Goal: Information Seeking & Learning: Learn about a topic

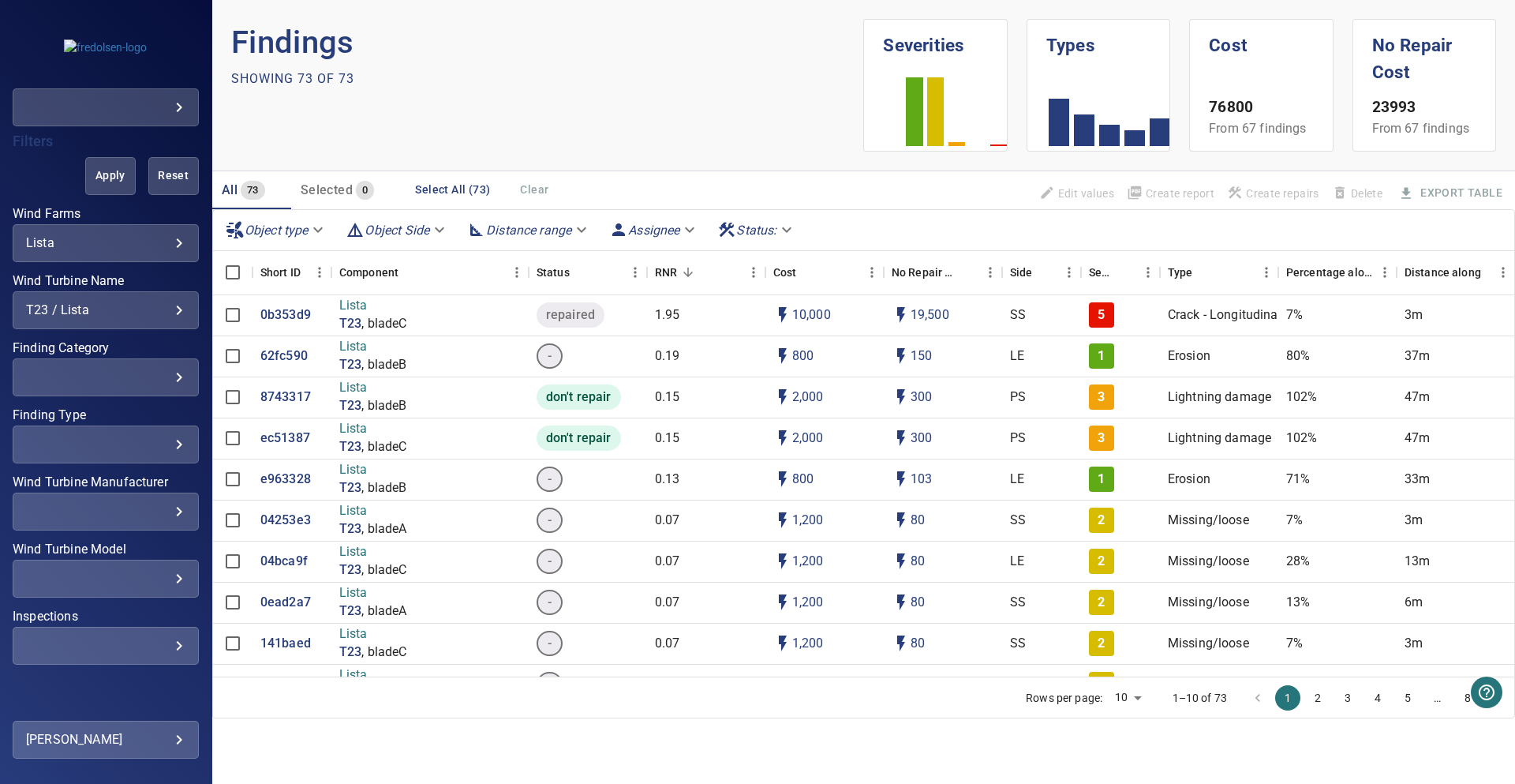
scroll to position [378, 0]
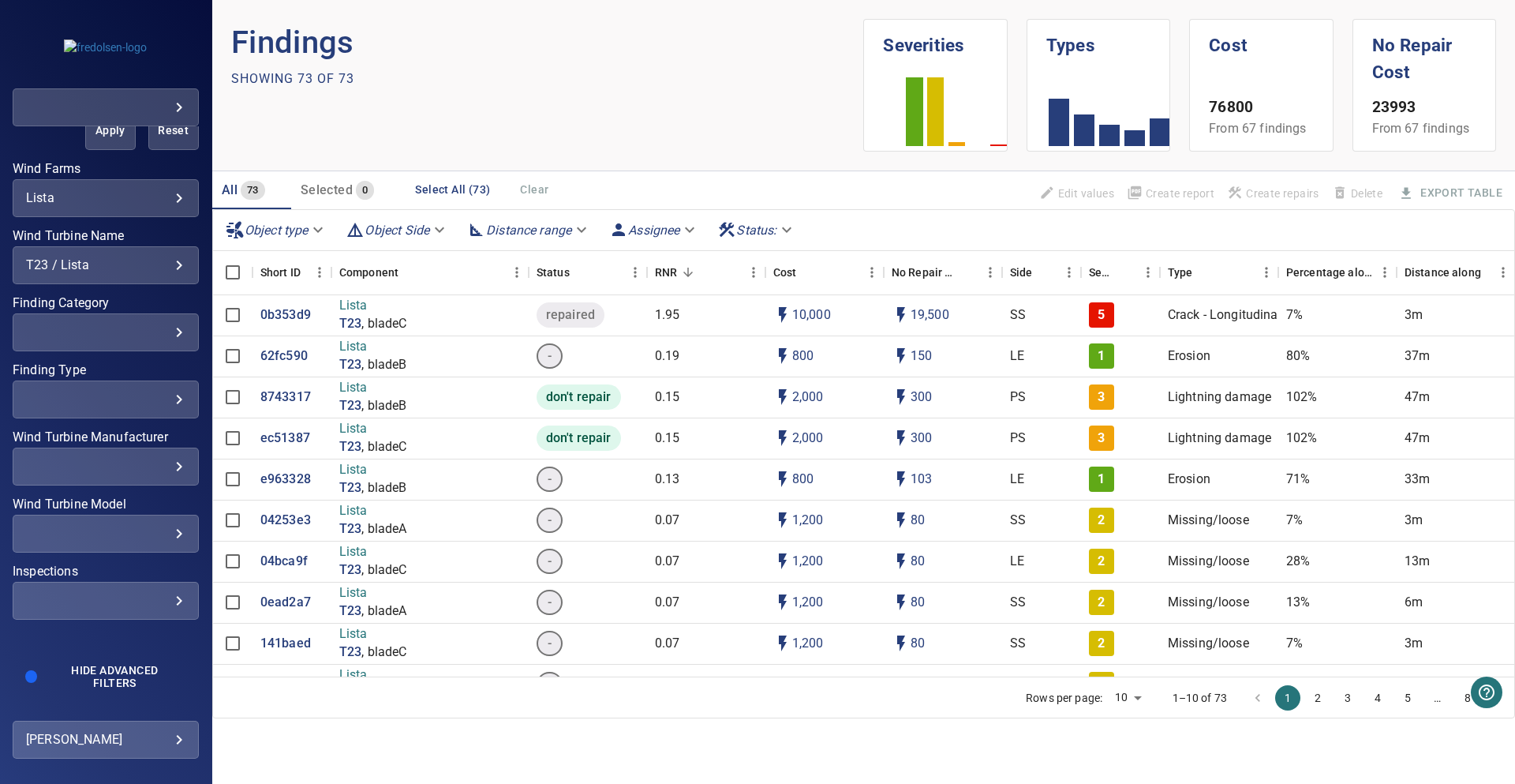
click at [89, 593] on div "​" at bounding box center [105, 601] width 159 height 15
type input "****"
drag, startPoint x: 98, startPoint y: 144, endPoint x: 100, endPoint y: 127, distance: 17.1
click at [98, 143] on div "Inspections" at bounding box center [757, 392] width 1515 height 784
click at [105, 130] on span "Apply" at bounding box center [110, 130] width 11 height 19
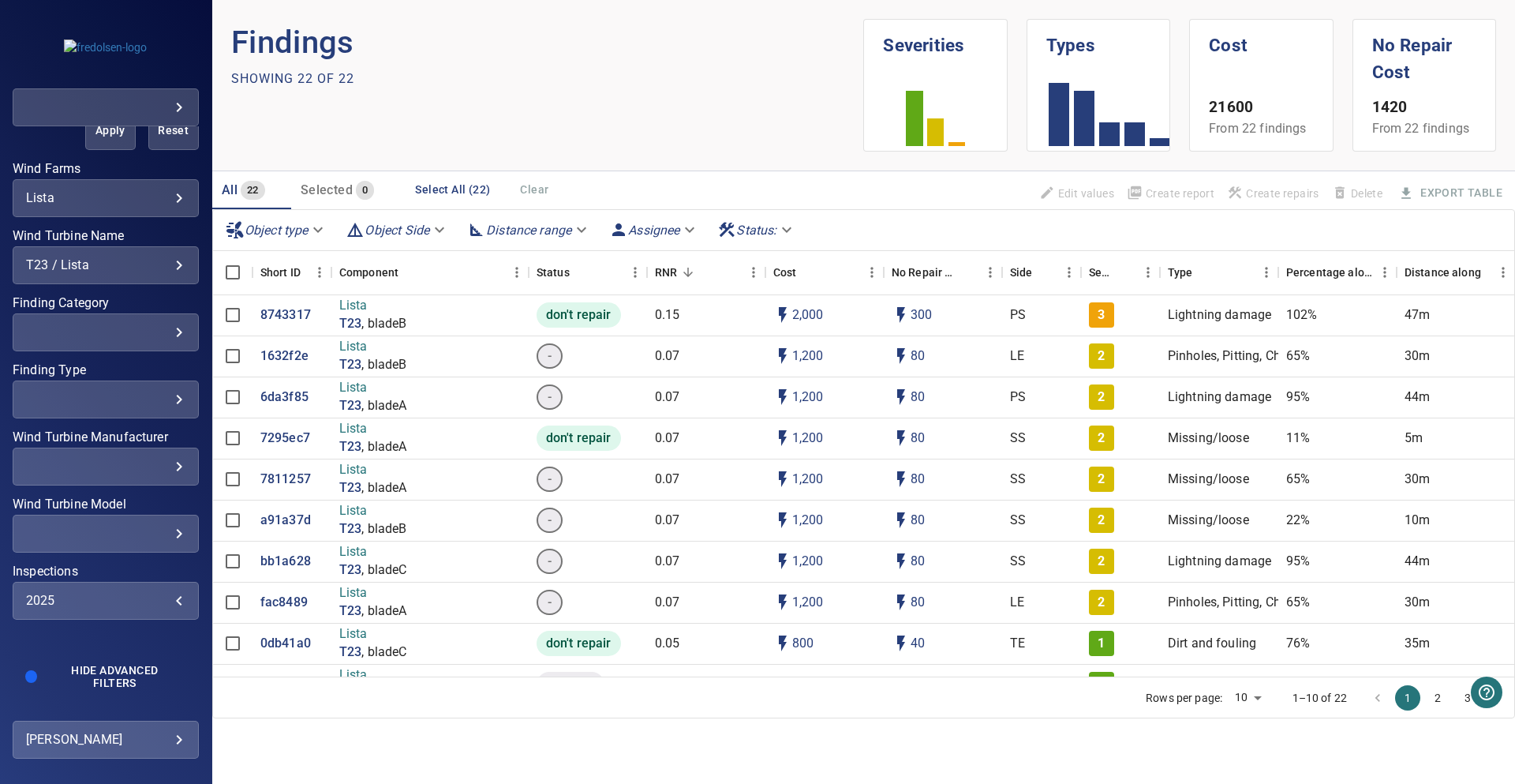
click at [126, 603] on div "2025" at bounding box center [105, 601] width 159 height 15
drag, startPoint x: 292, startPoint y: 655, endPoint x: 292, endPoint y: 706, distance: 51.0
click at [291, 654] on span "2025" at bounding box center [318, 656] width 89 height 19
drag, startPoint x: 292, startPoint y: 706, endPoint x: 101, endPoint y: 318, distance: 432.5
click at [288, 702] on span "2024" at bounding box center [318, 698] width 89 height 19
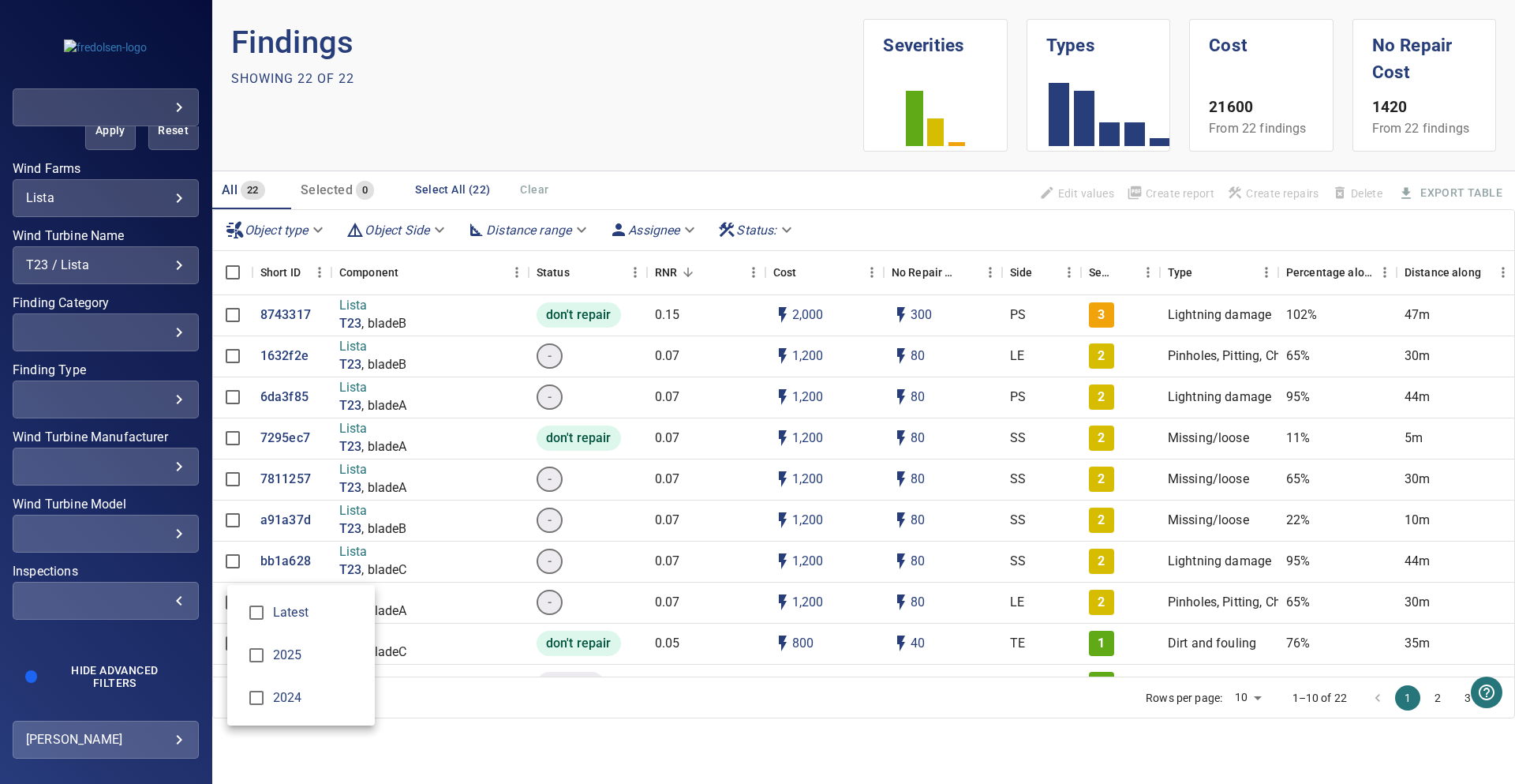
type input "****"
click at [110, 149] on div "Inspections" at bounding box center [757, 392] width 1515 height 784
click at [100, 140] on button "Apply" at bounding box center [110, 130] width 50 height 38
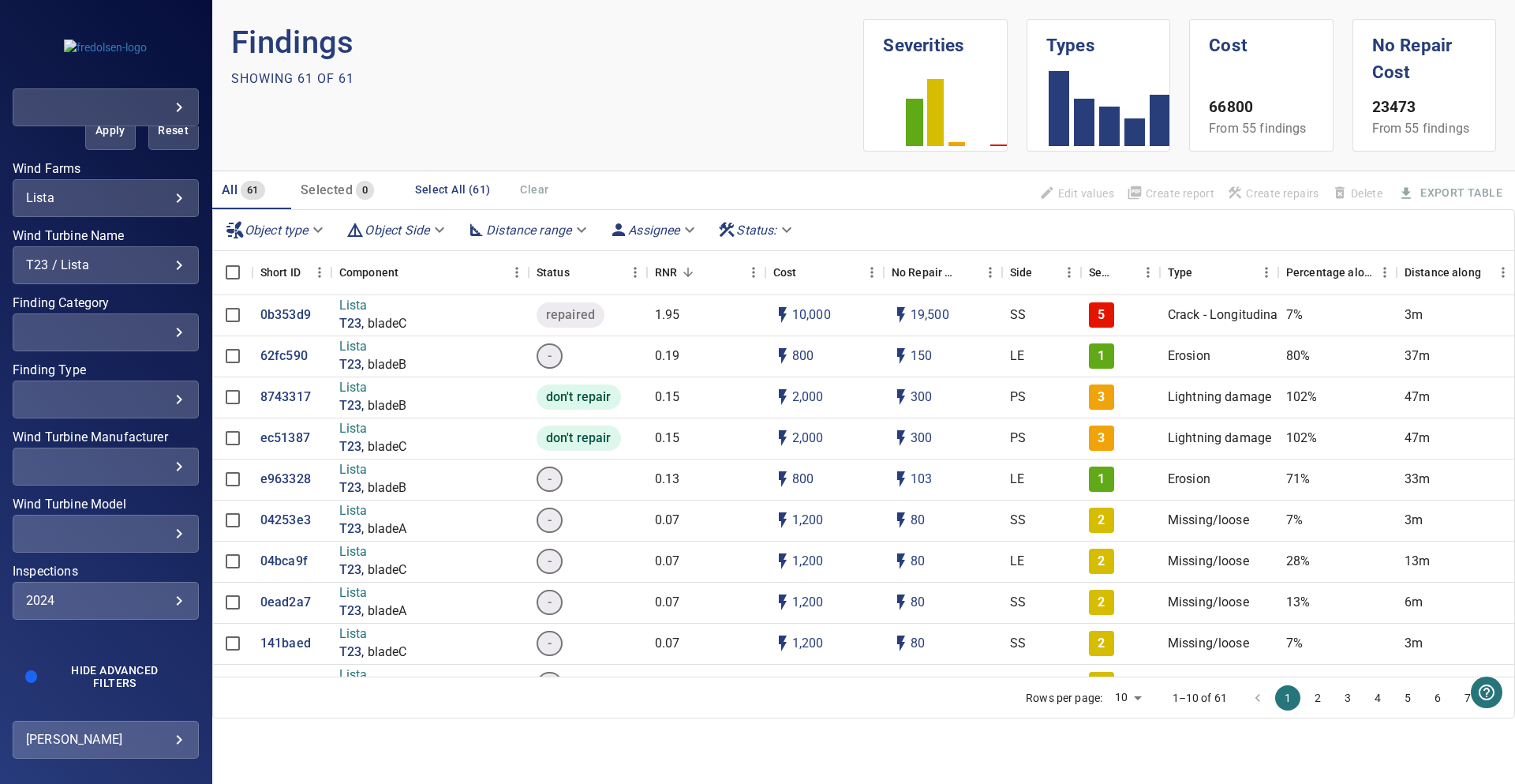
click at [573, 89] on div "Showing 61 of 61" at bounding box center [548, 79] width 633 height 25
click at [131, 599] on div "2024" at bounding box center [105, 601] width 159 height 15
drag, startPoint x: 295, startPoint y: 698, endPoint x: 273, endPoint y: 611, distance: 89.7
click at [295, 698] on span "2024" at bounding box center [318, 698] width 89 height 19
click at [119, 172] on div "Inspections" at bounding box center [757, 392] width 1515 height 784
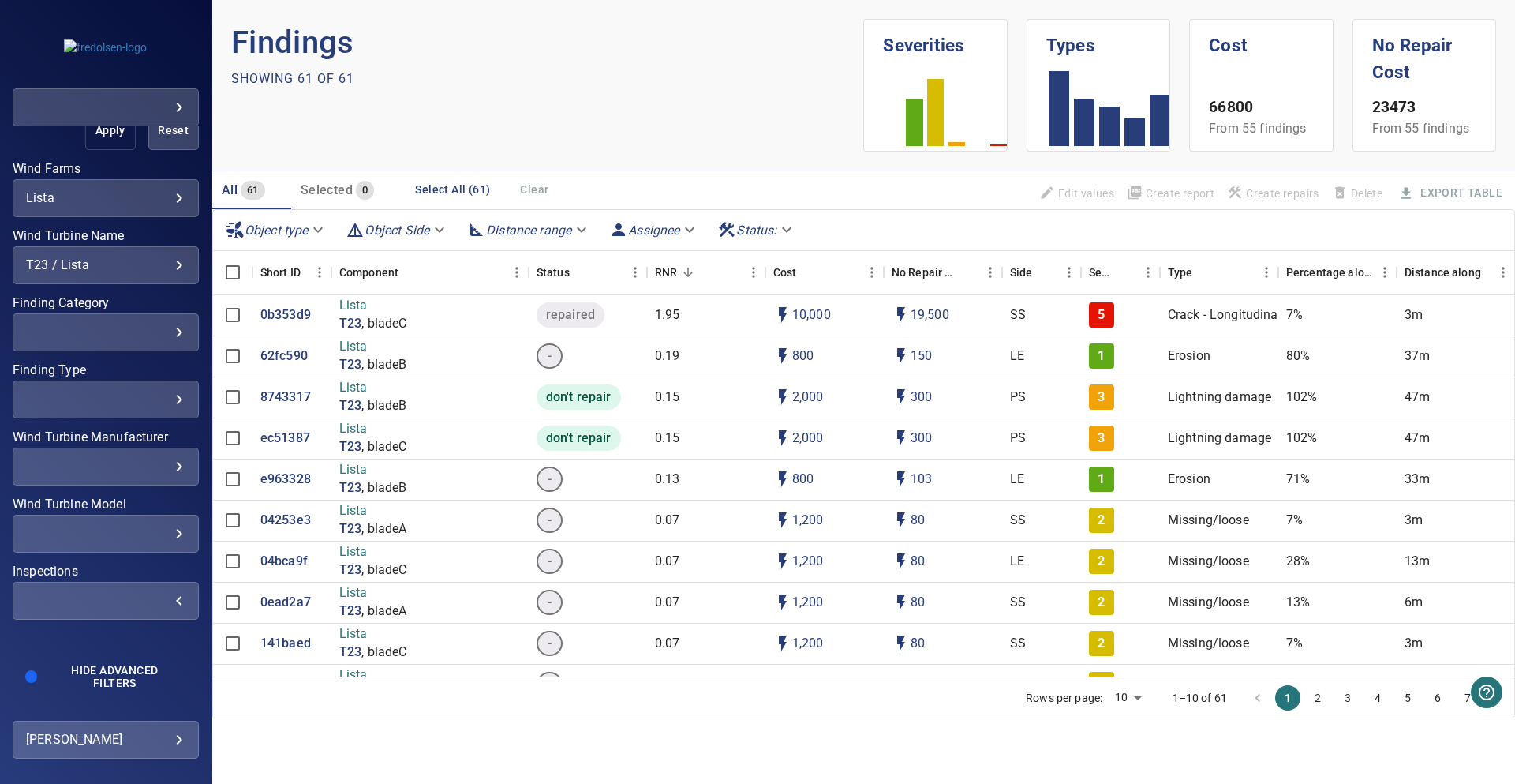
click at [110, 143] on button "Apply" at bounding box center [110, 130] width 50 height 38
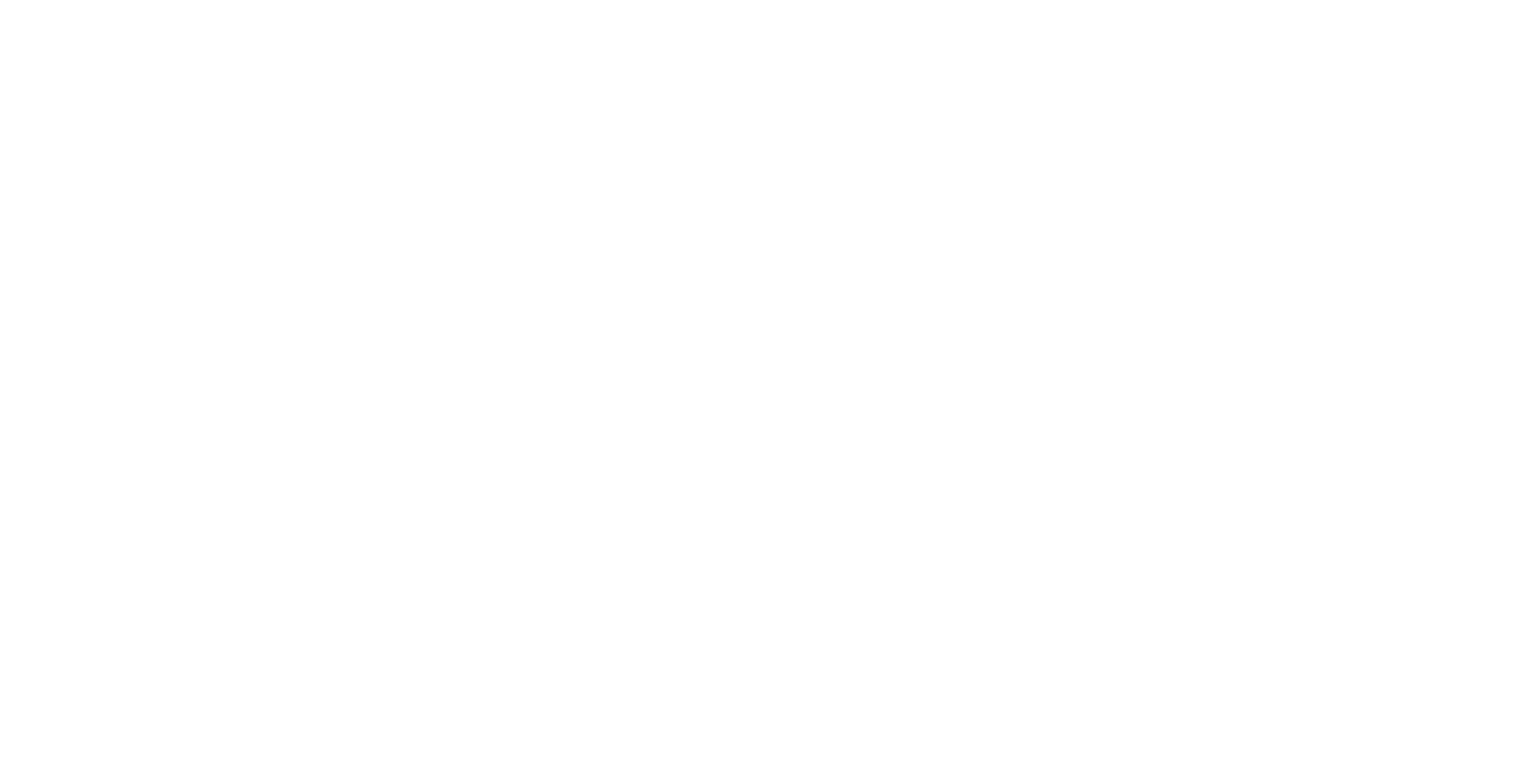
click at [776, 0] on html at bounding box center [763, 0] width 1527 height 0
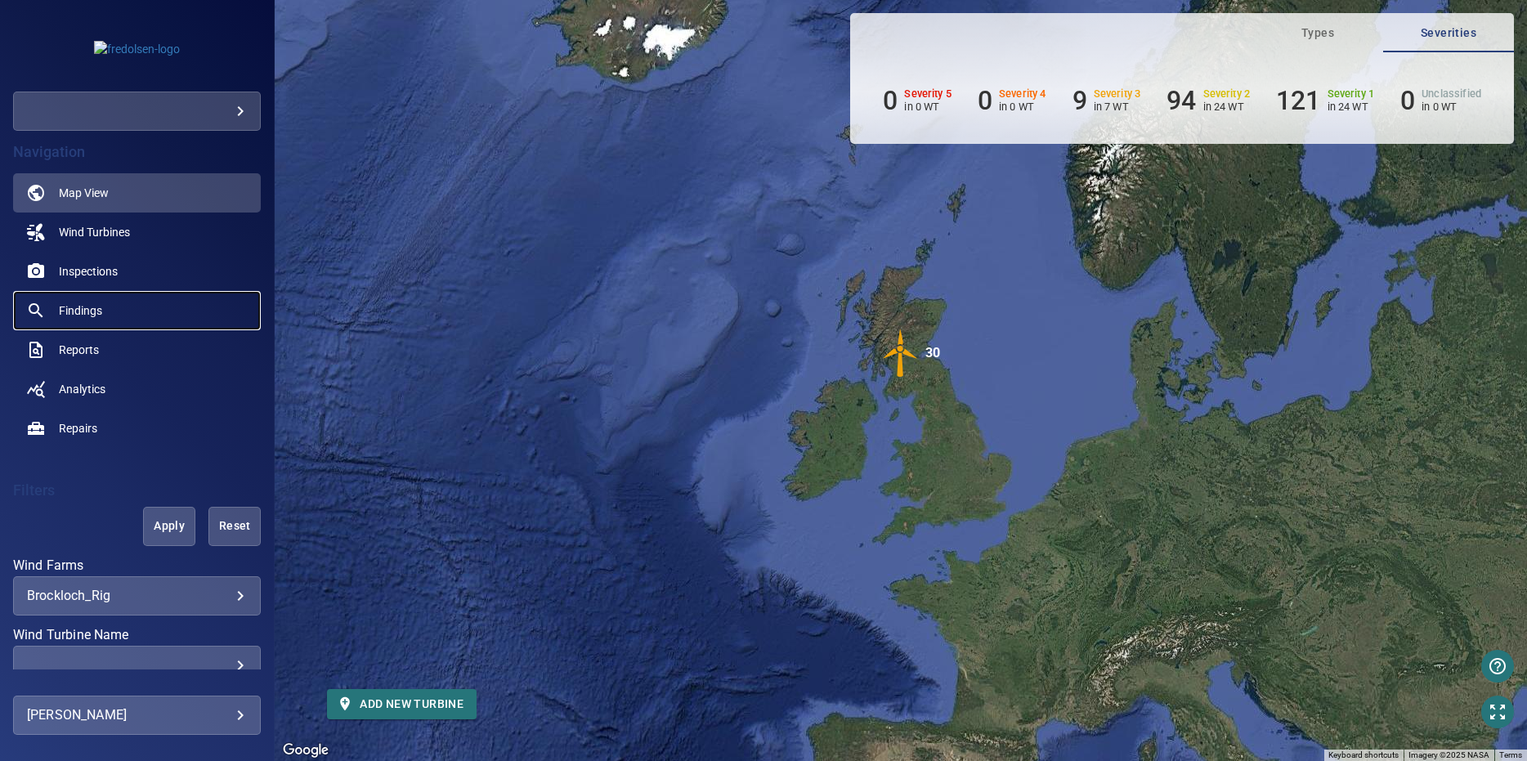
click at [203, 322] on link "Findings" at bounding box center [137, 310] width 248 height 39
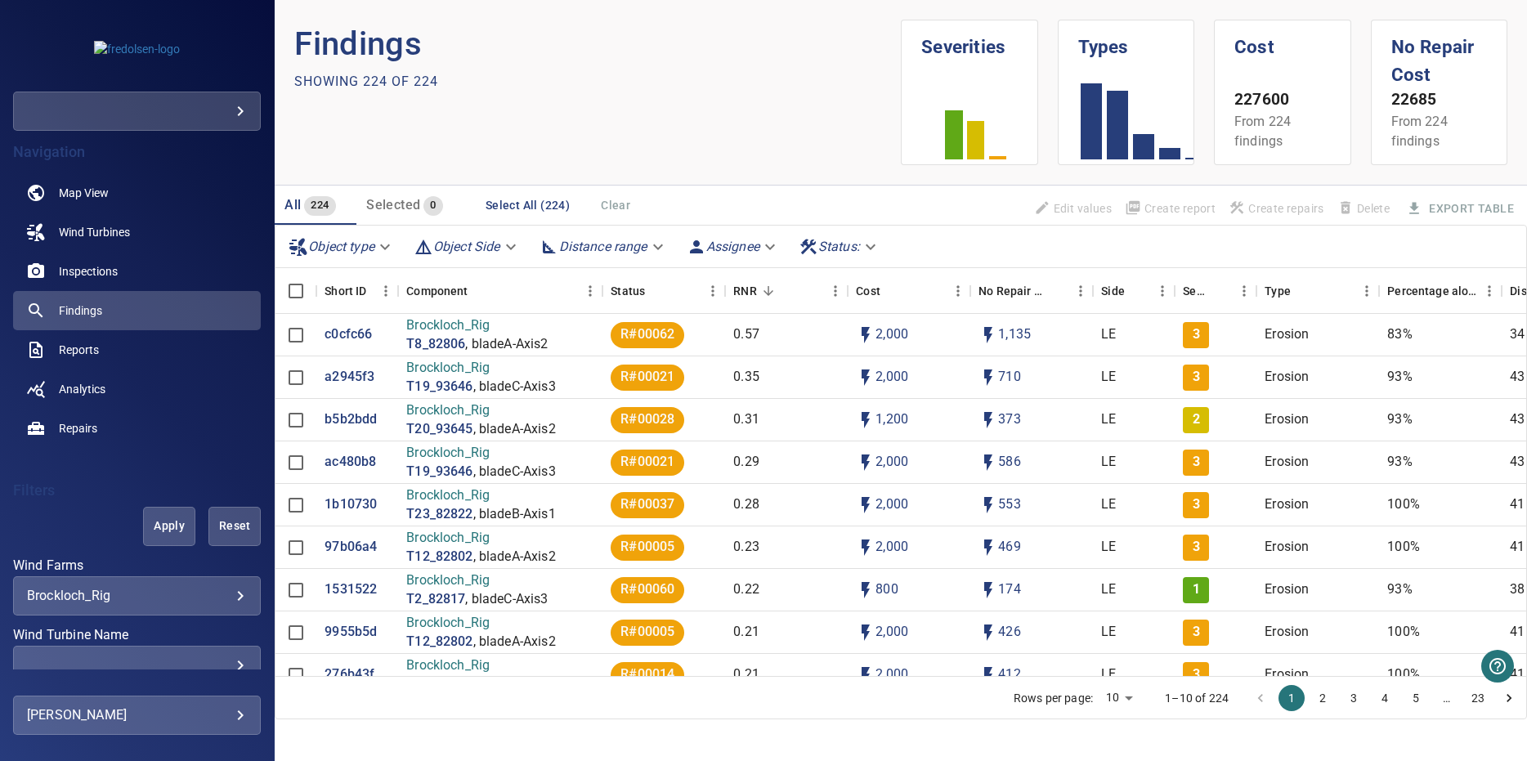
click at [163, 589] on body "**********" at bounding box center [763, 380] width 1527 height 761
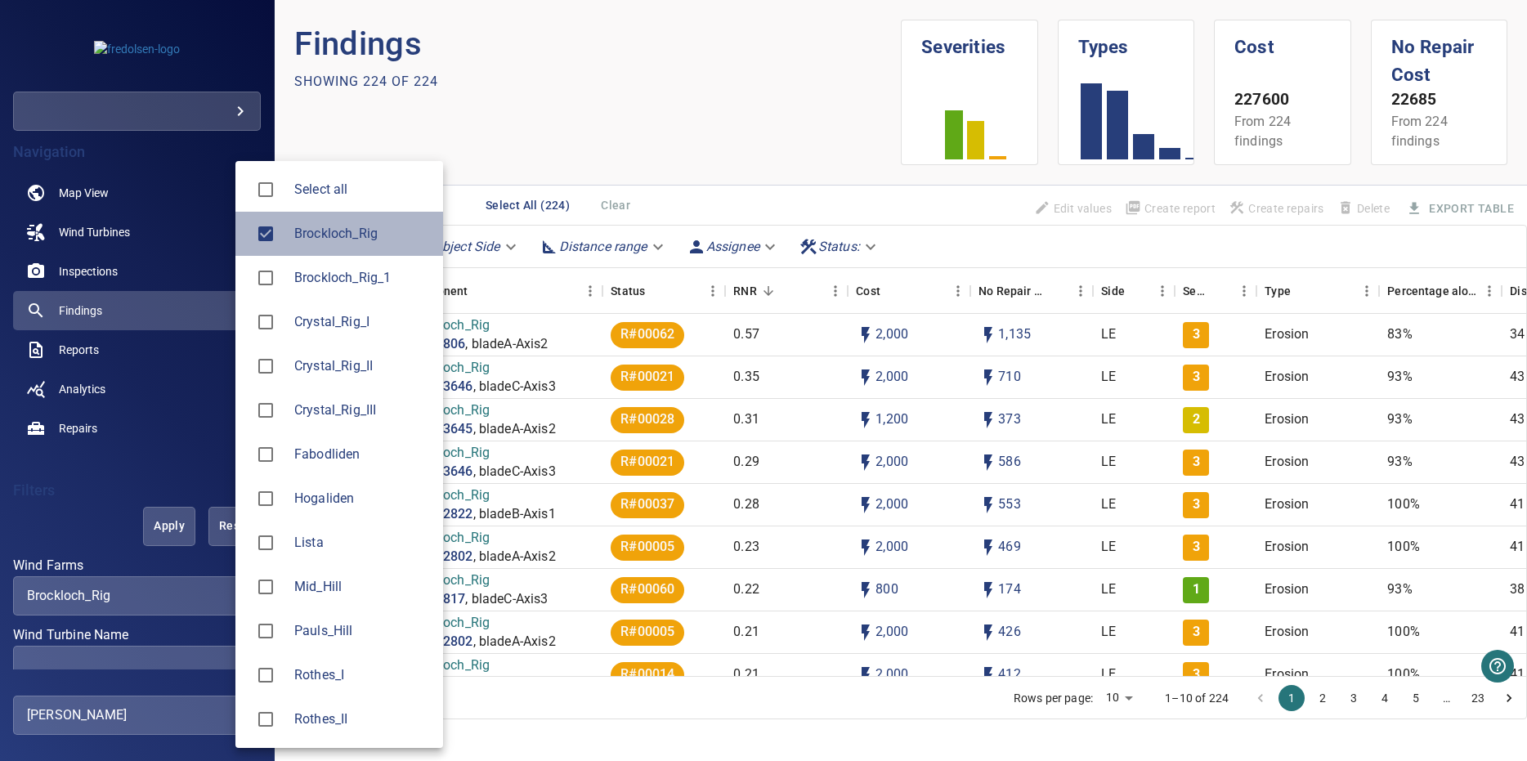
click at [293, 240] on div at bounding box center [271, 234] width 46 height 34
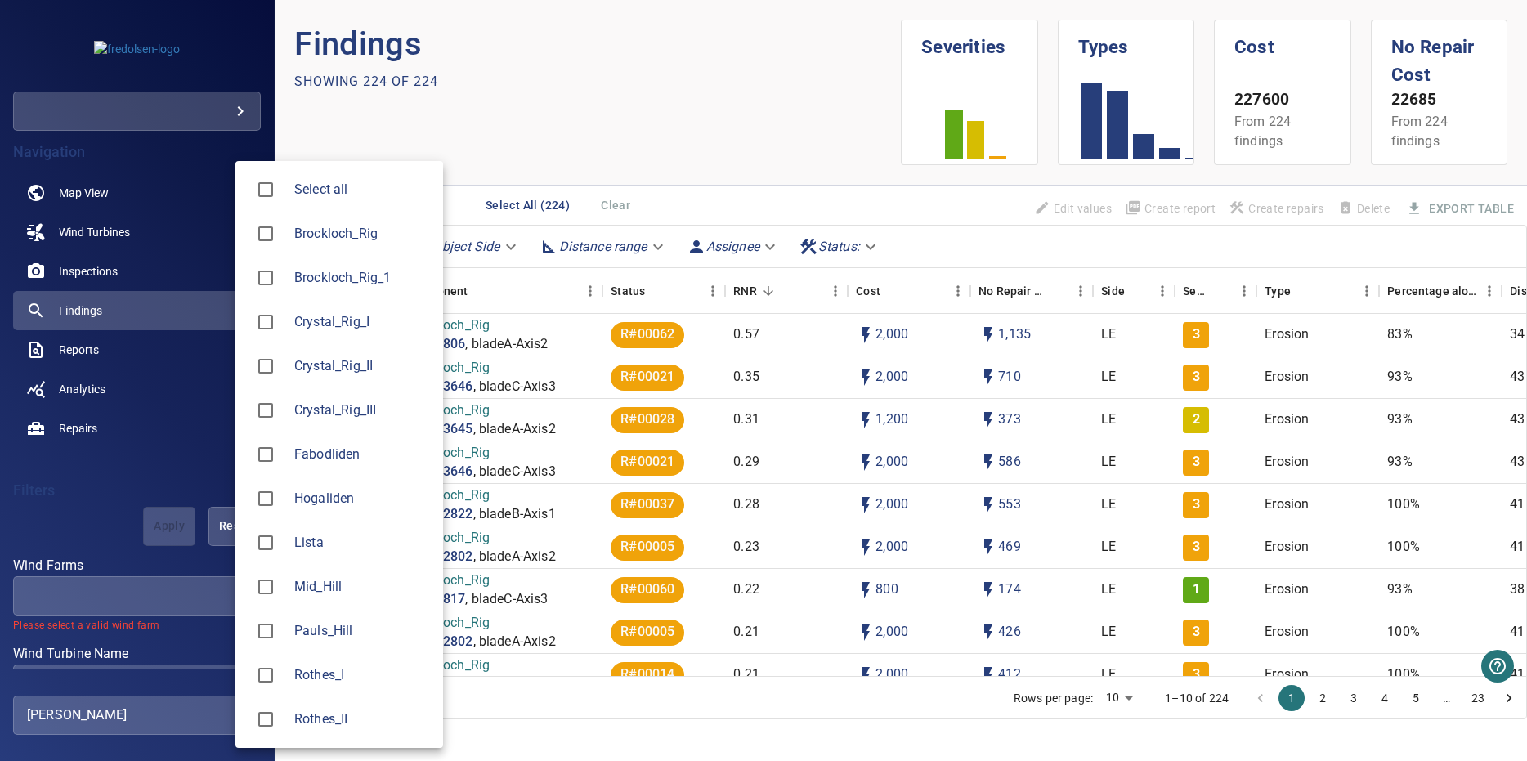
drag, startPoint x: 322, startPoint y: 539, endPoint x: 597, endPoint y: 186, distance: 447.4
click at [322, 538] on span "Lista" at bounding box center [362, 543] width 136 height 20
type input "*****"
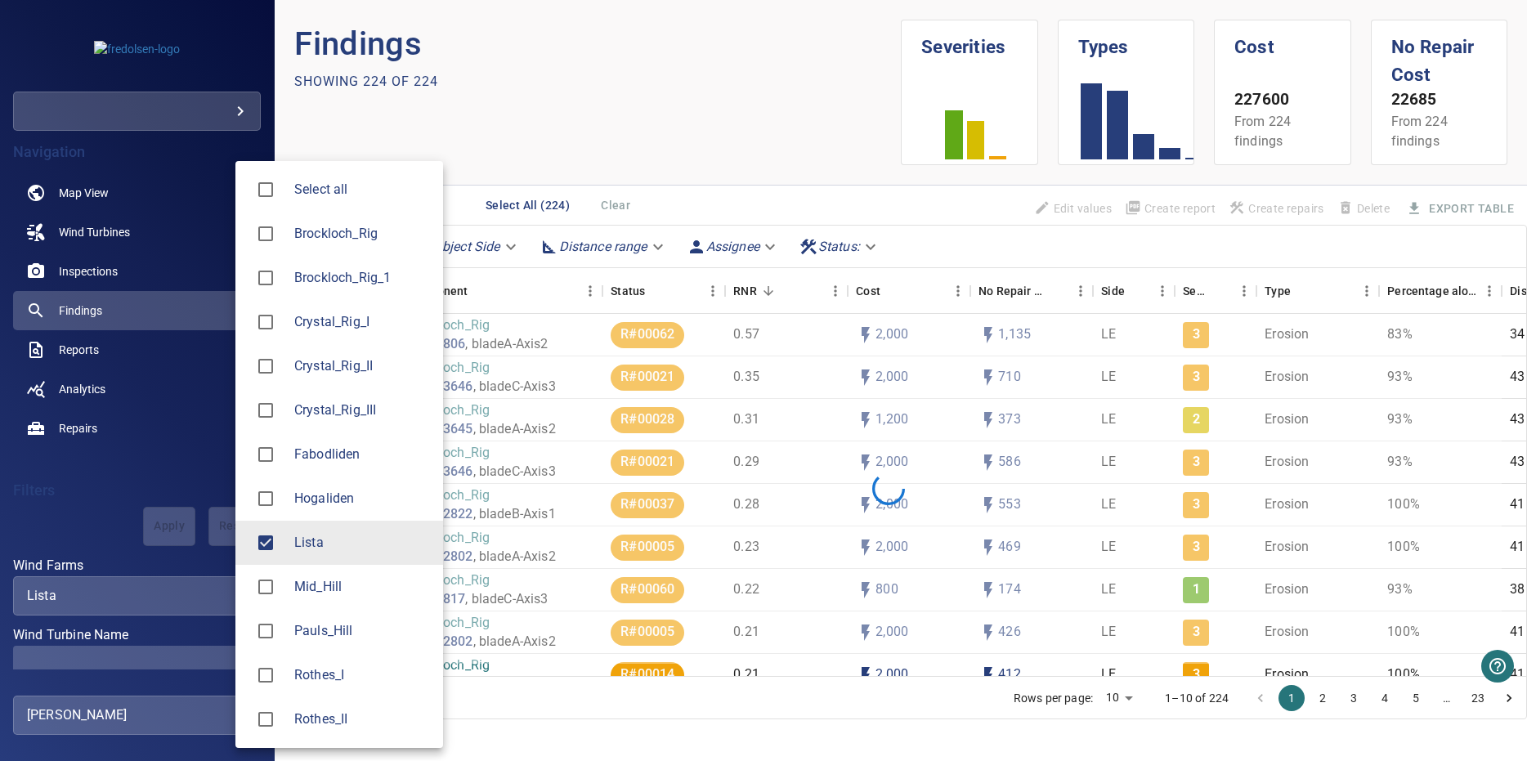
click at [616, 163] on div at bounding box center [763, 380] width 1527 height 761
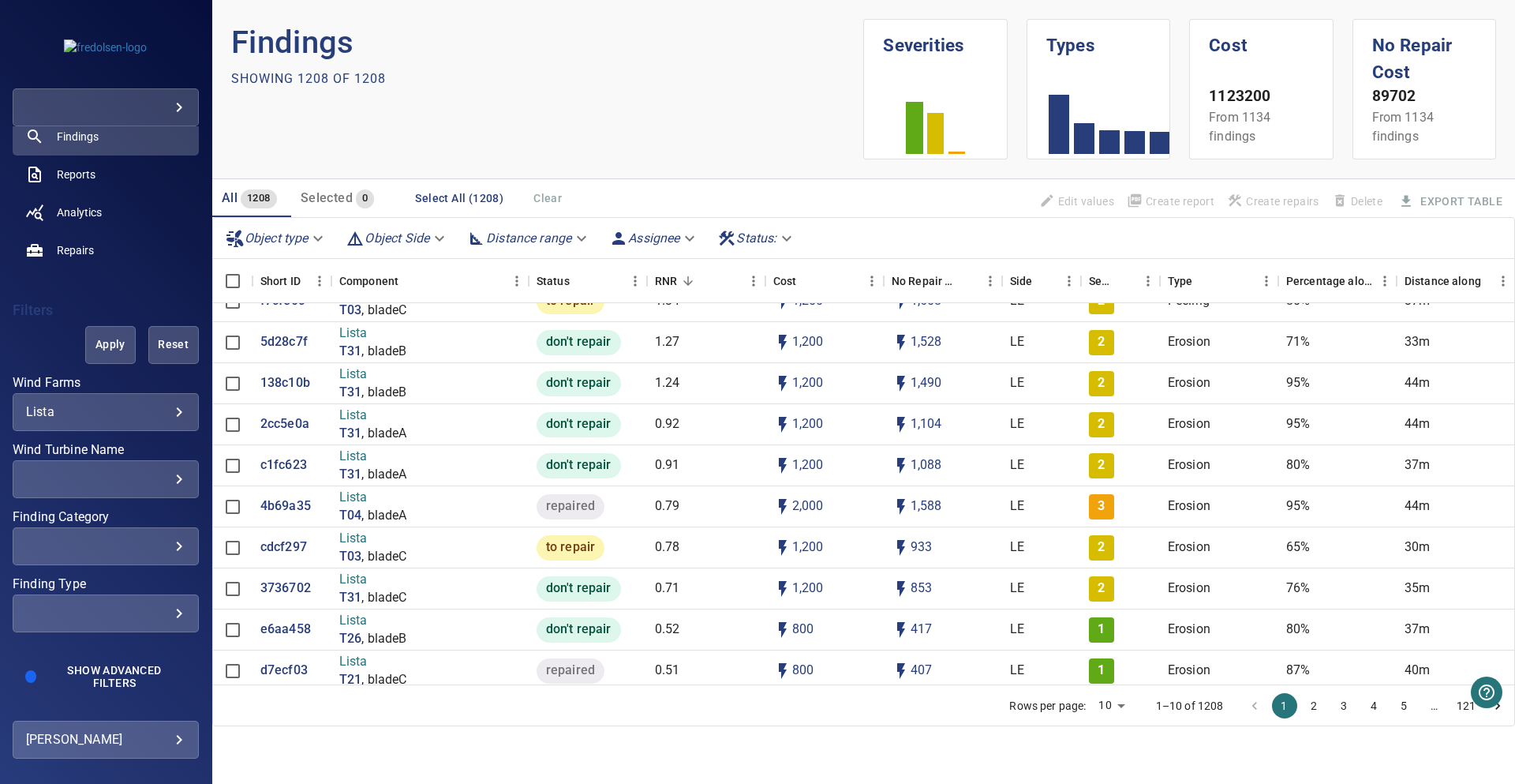
scroll to position [95, 0]
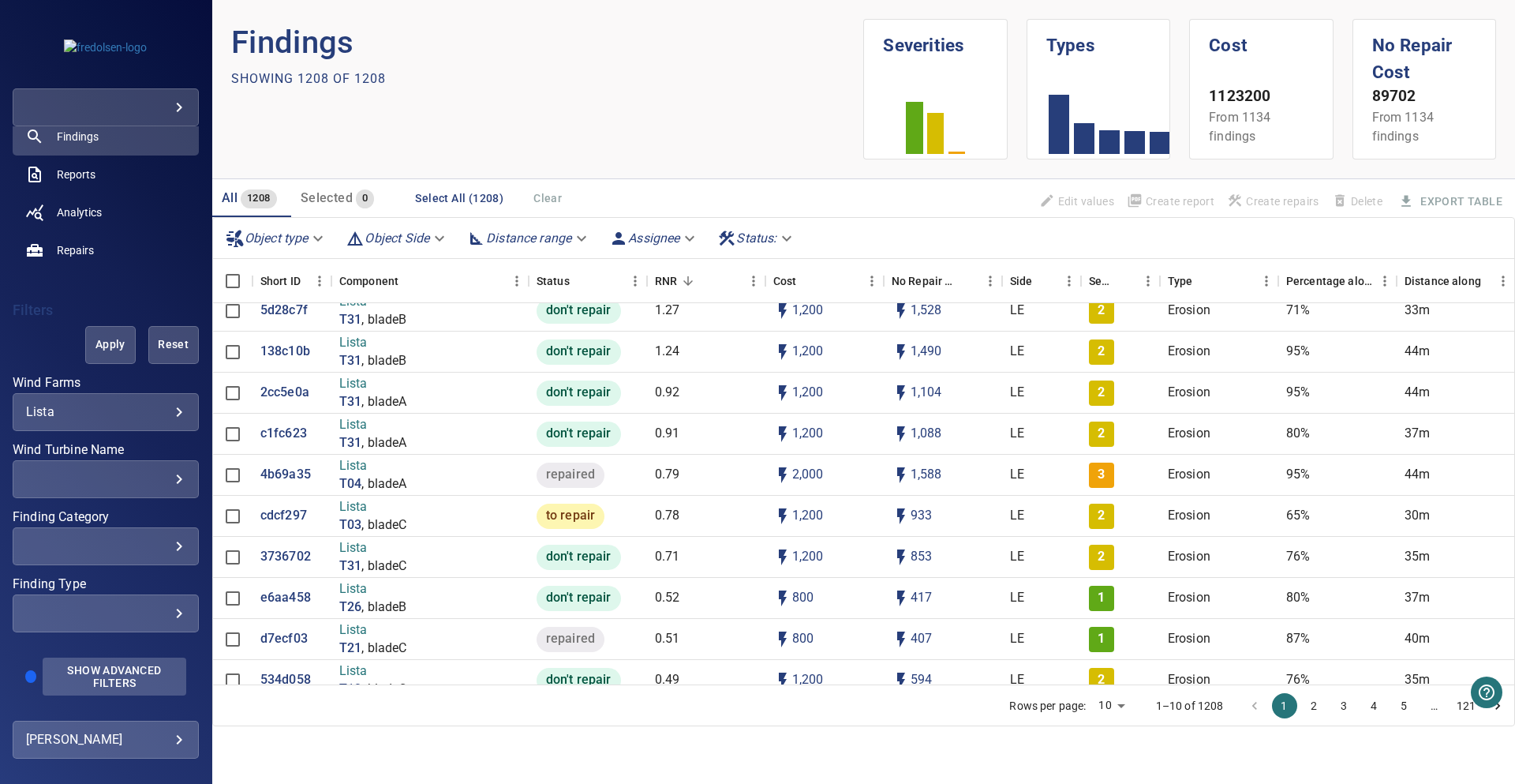
click at [112, 664] on span "Show Advanced Filters" at bounding box center [114, 676] width 125 height 25
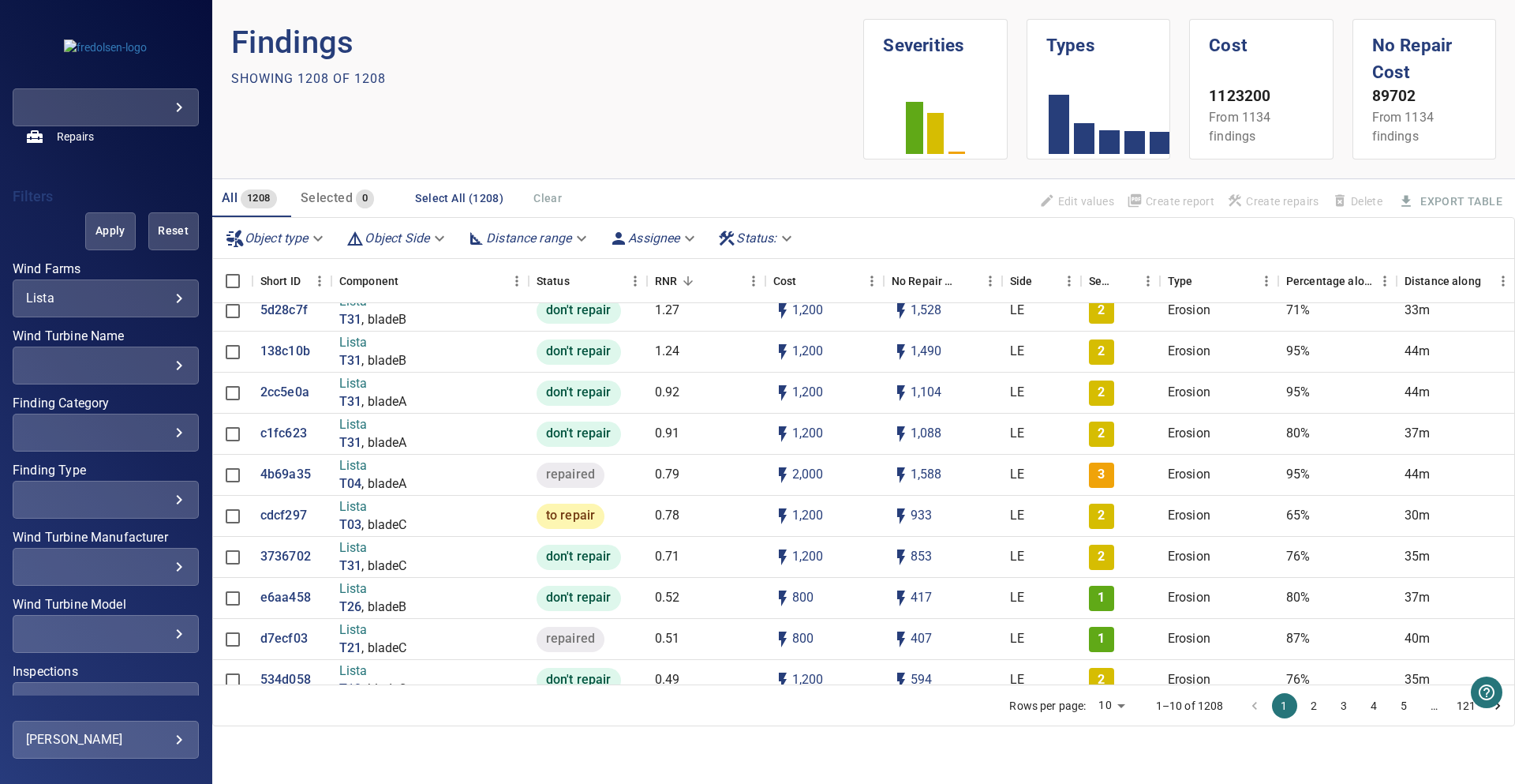
scroll to position [378, 0]
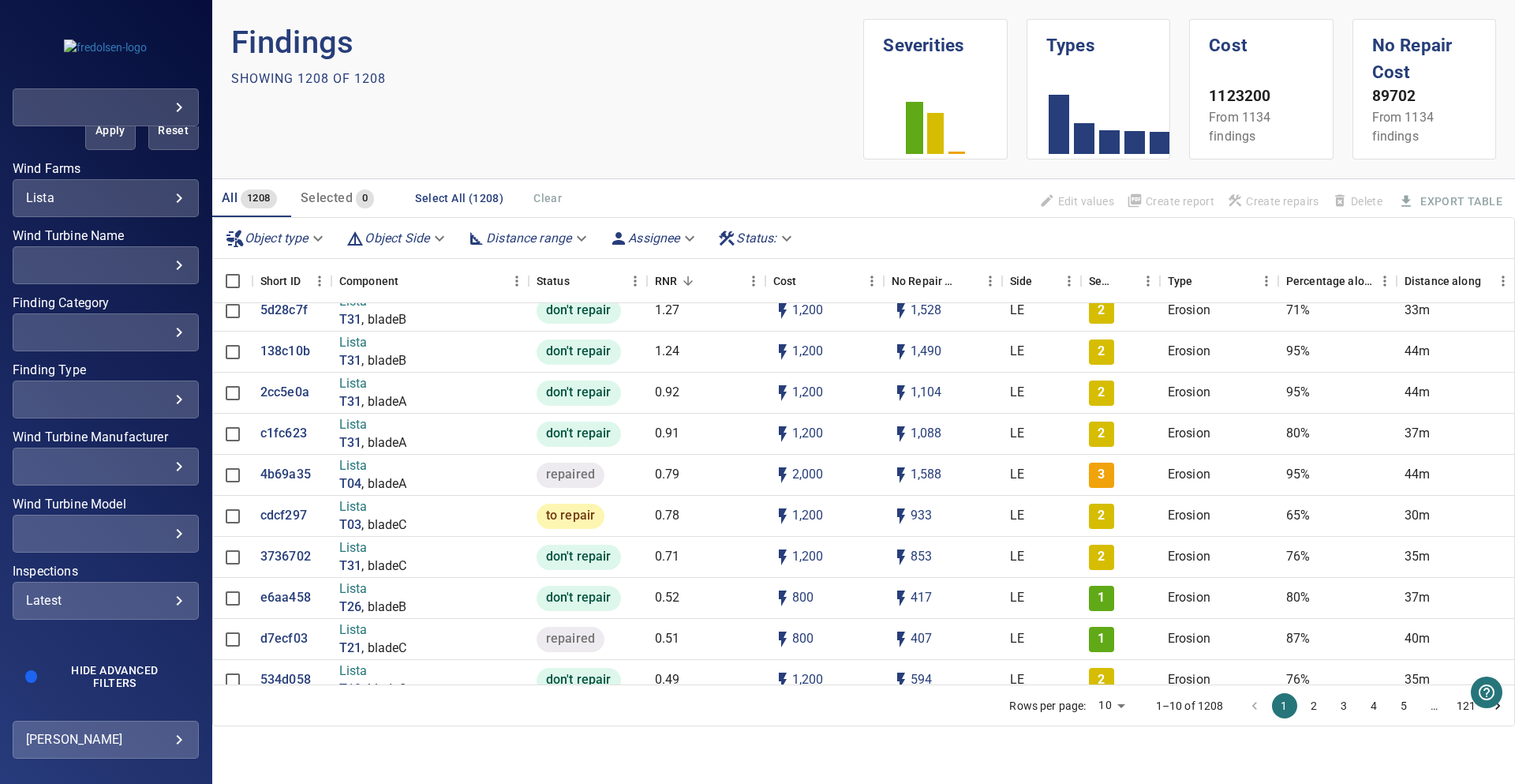
click at [60, 260] on div "​" at bounding box center [105, 265] width 159 height 15
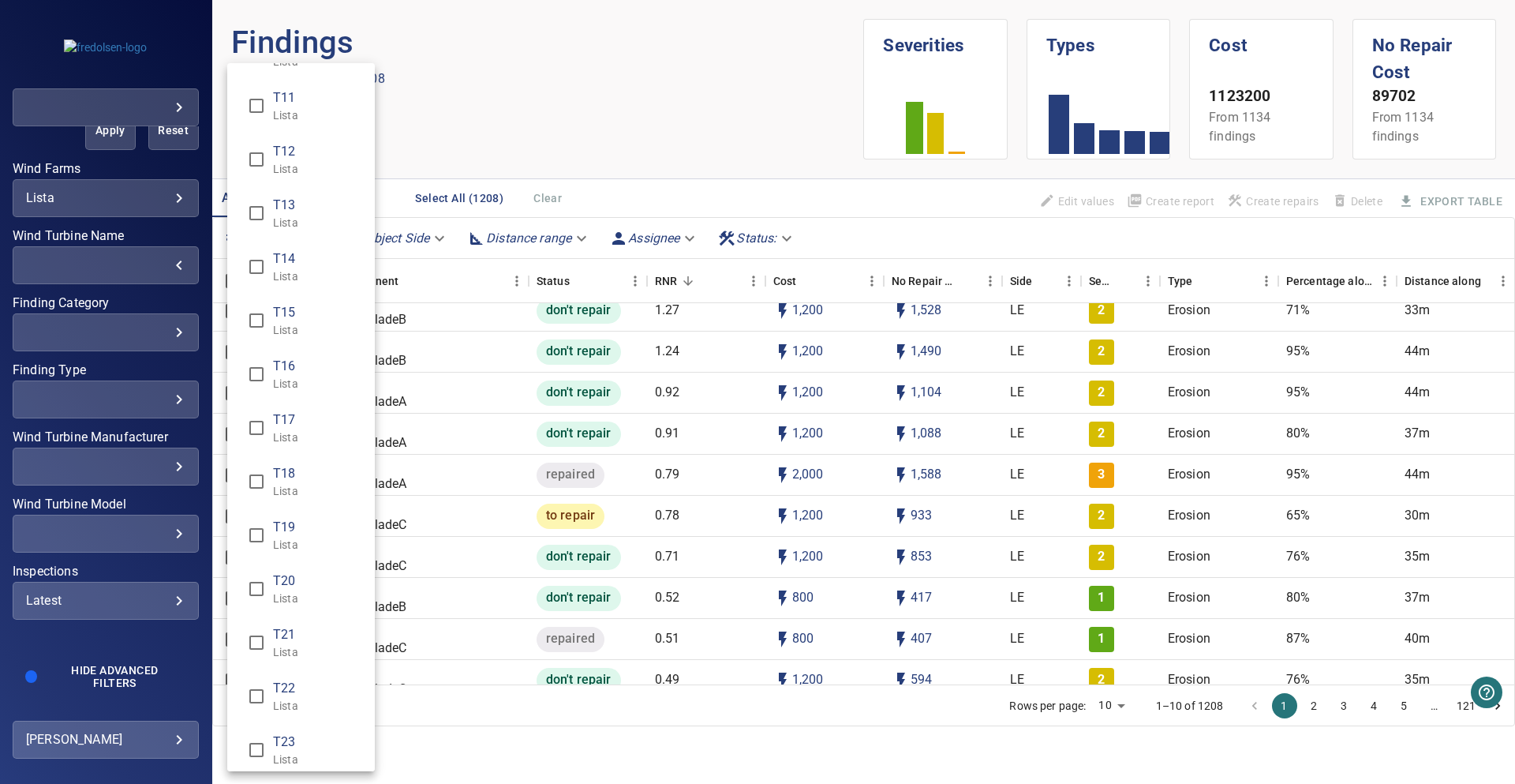
scroll to position [569, 0]
drag, startPoint x: 290, startPoint y: 703, endPoint x: 504, endPoint y: 154, distance: 589.2
click at [290, 702] on span "T23" at bounding box center [318, 701] width 89 height 19
type input "**********"
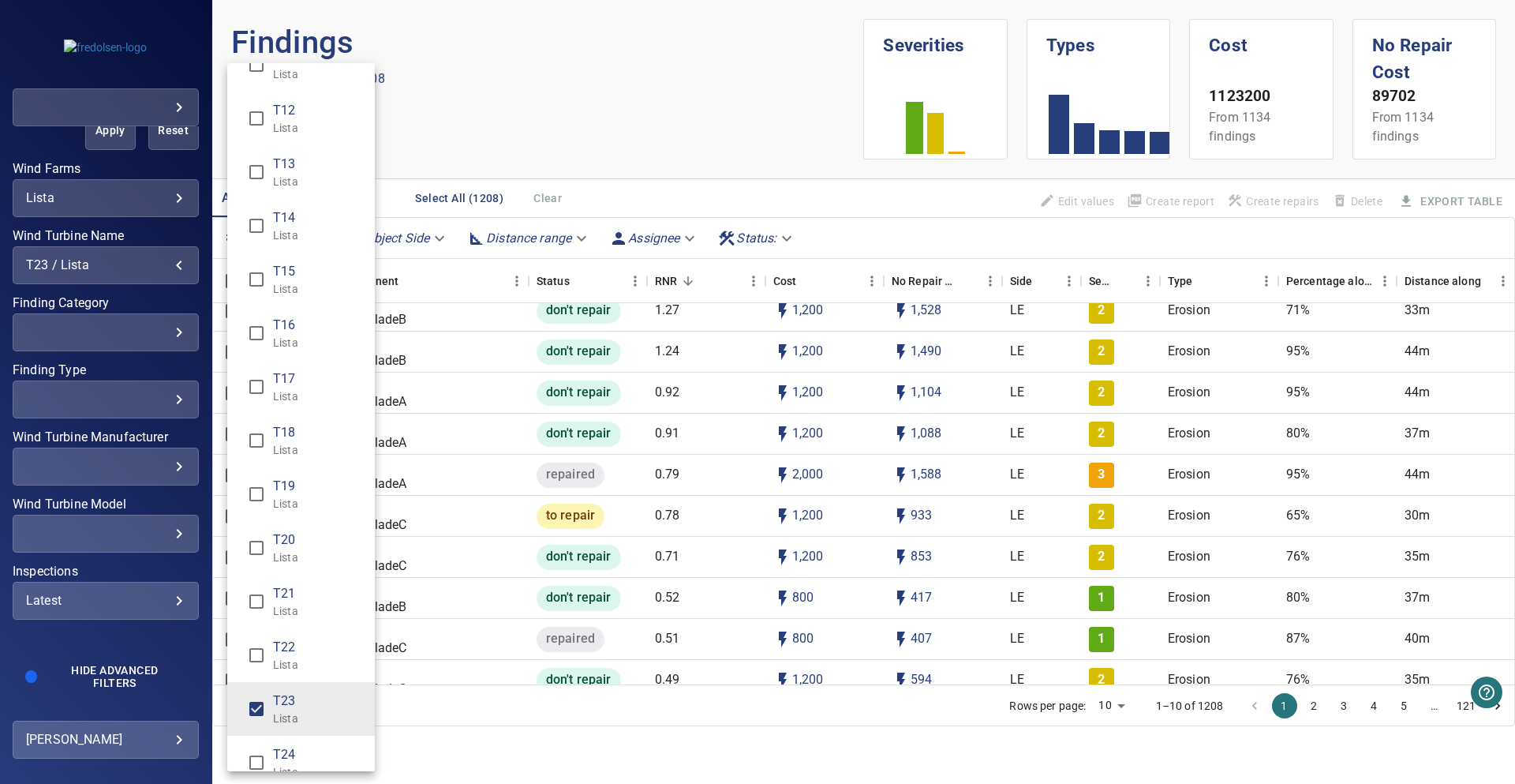
click at [508, 153] on div "Wind Turbine Name" at bounding box center [757, 392] width 1515 height 784
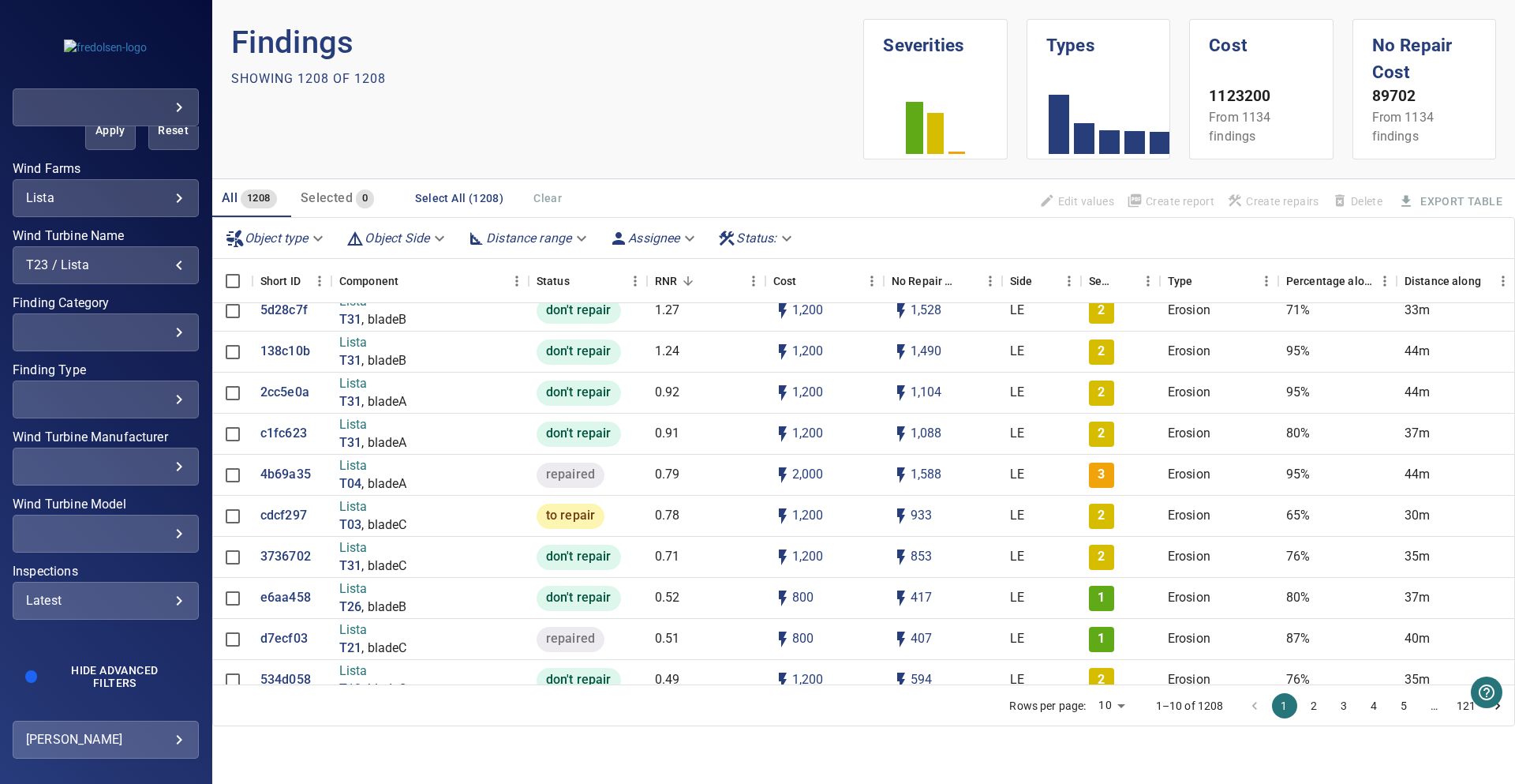
click at [93, 150] on div "**********" at bounding box center [105, 387] width 186 height 615
click at [105, 140] on span "Apply" at bounding box center [110, 130] width 11 height 19
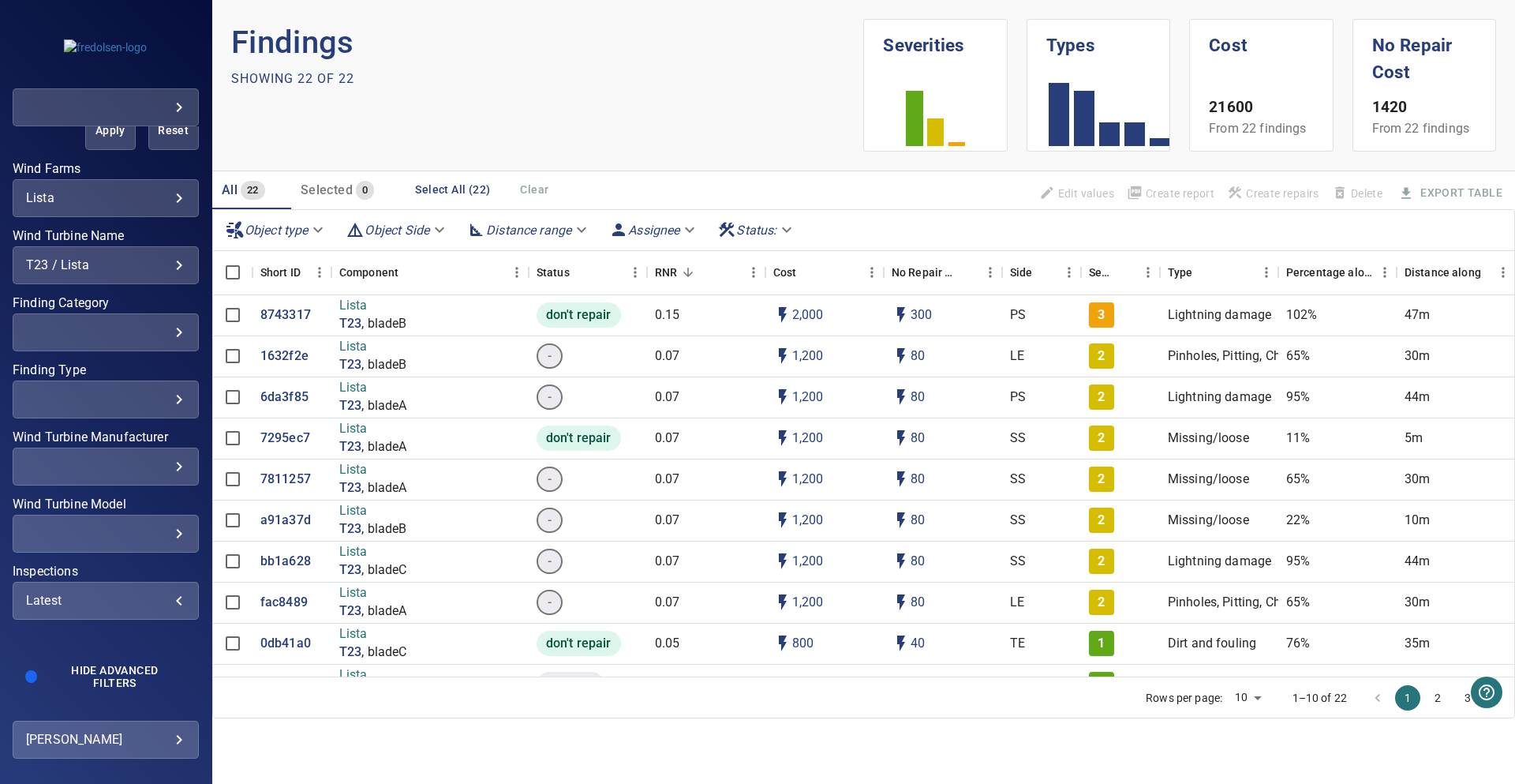
click at [131, 607] on div "Latest" at bounding box center [105, 601] width 159 height 15
click at [99, 143] on div "Inspections" at bounding box center [757, 392] width 1515 height 784
click at [98, 141] on button "Apply" at bounding box center [110, 130] width 50 height 38
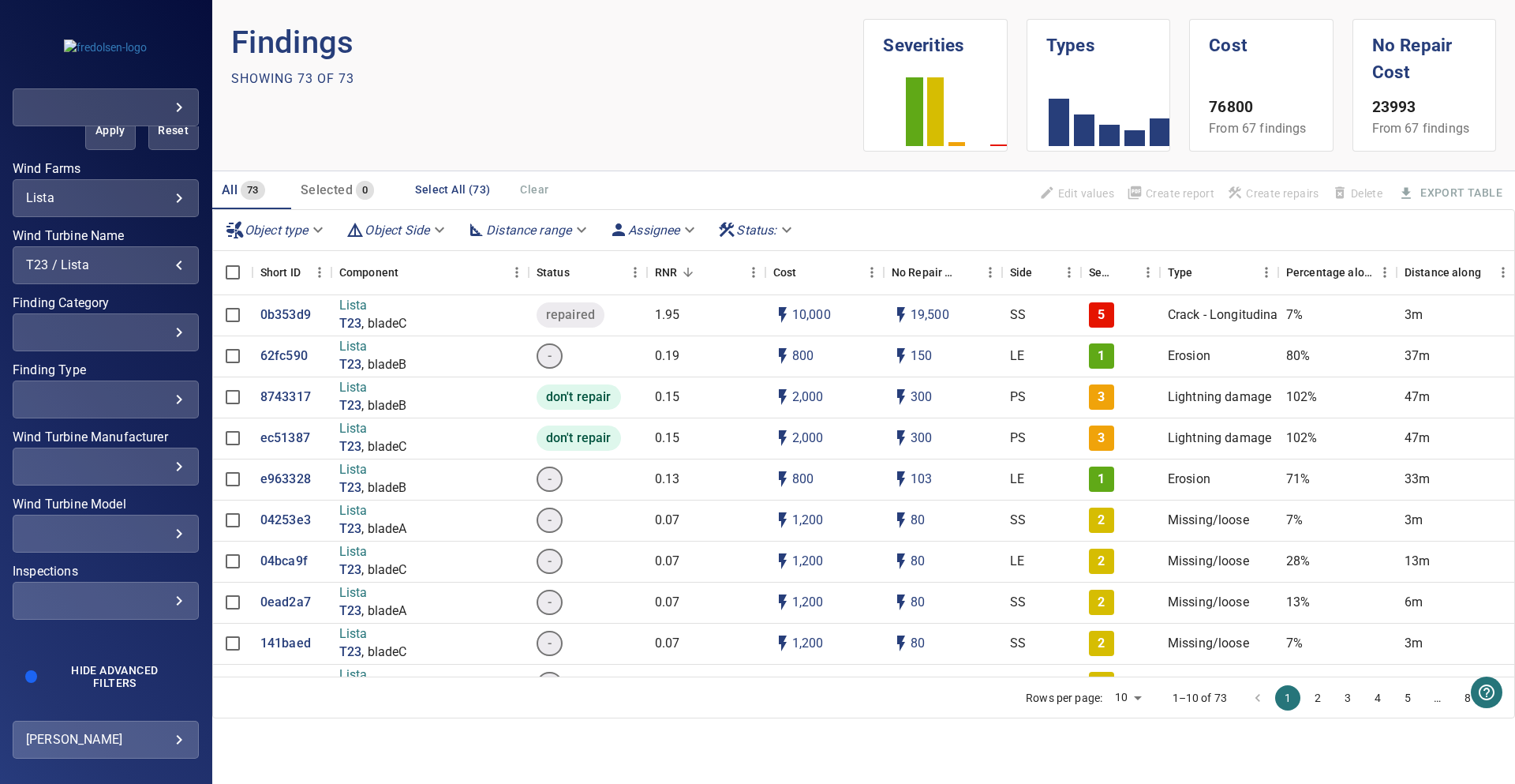
click at [152, 267] on div "T23 / Lista" at bounding box center [105, 265] width 159 height 15
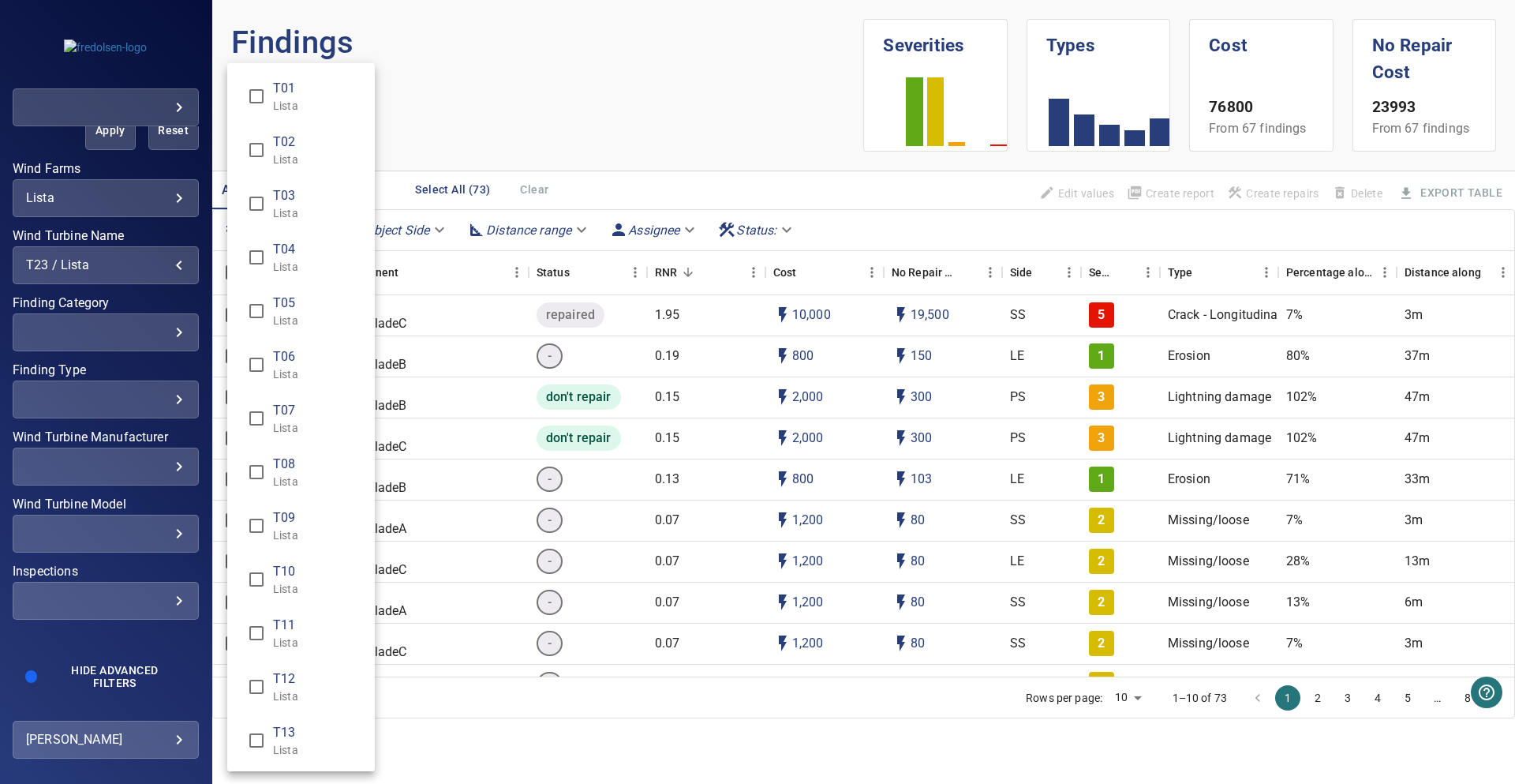
scroll to position [860, 0]
click at [294, 314] on p "Lista" at bounding box center [318, 319] width 89 height 15
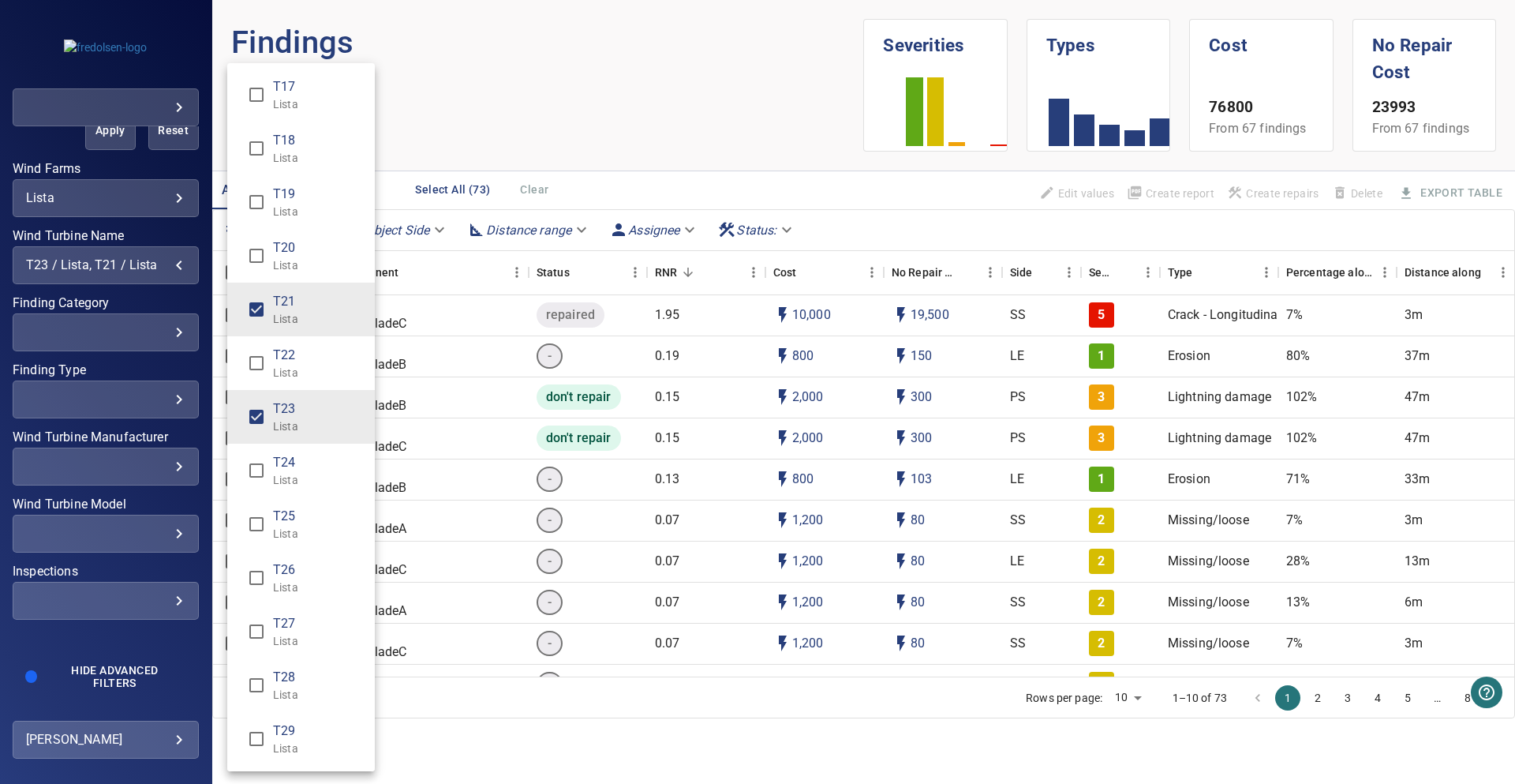
click at [301, 405] on span "T23" at bounding box center [318, 409] width 89 height 19
type input "**********"
click at [576, 98] on div "Wind Turbine Name" at bounding box center [757, 392] width 1515 height 784
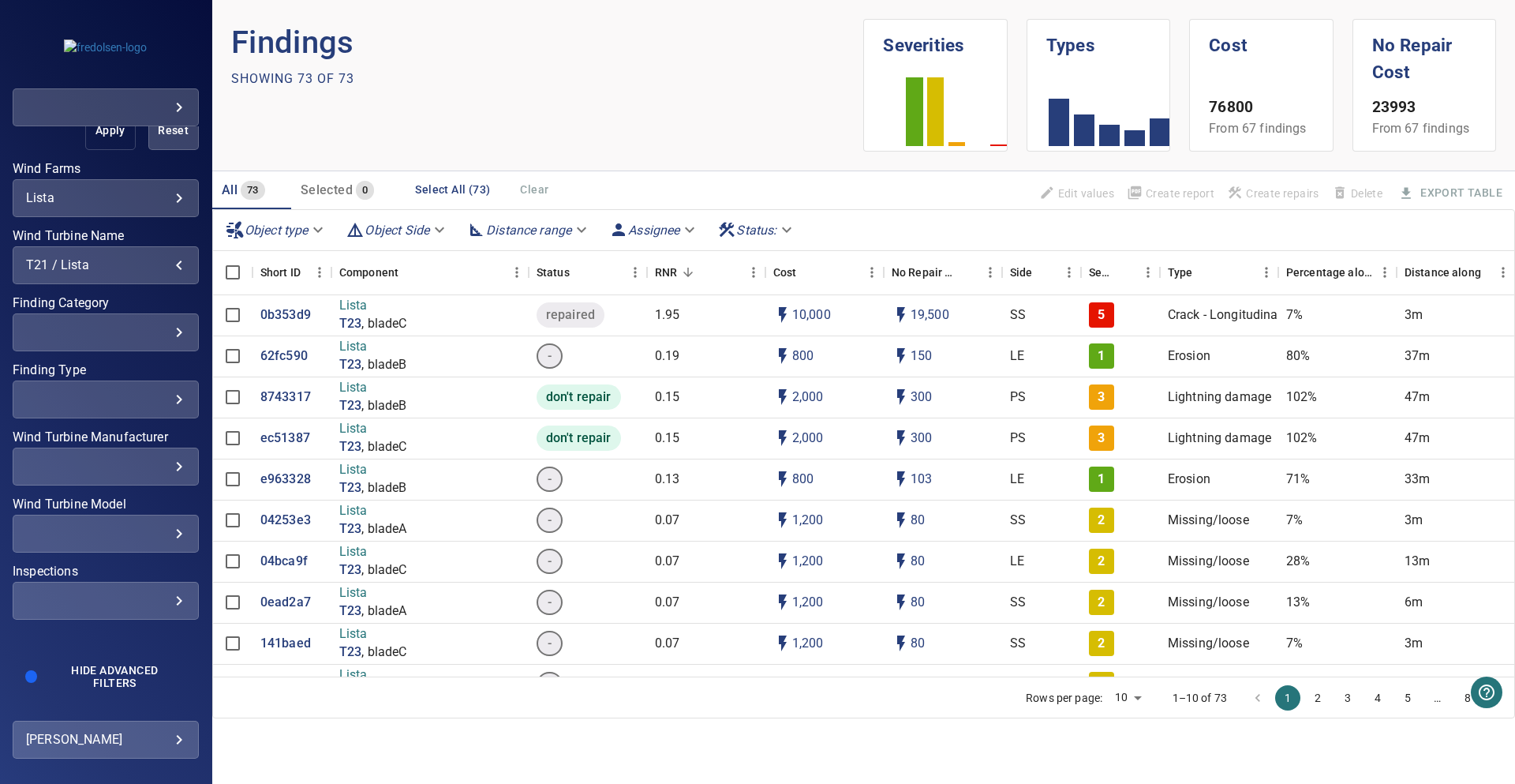
click at [111, 140] on button "Apply" at bounding box center [110, 130] width 50 height 38
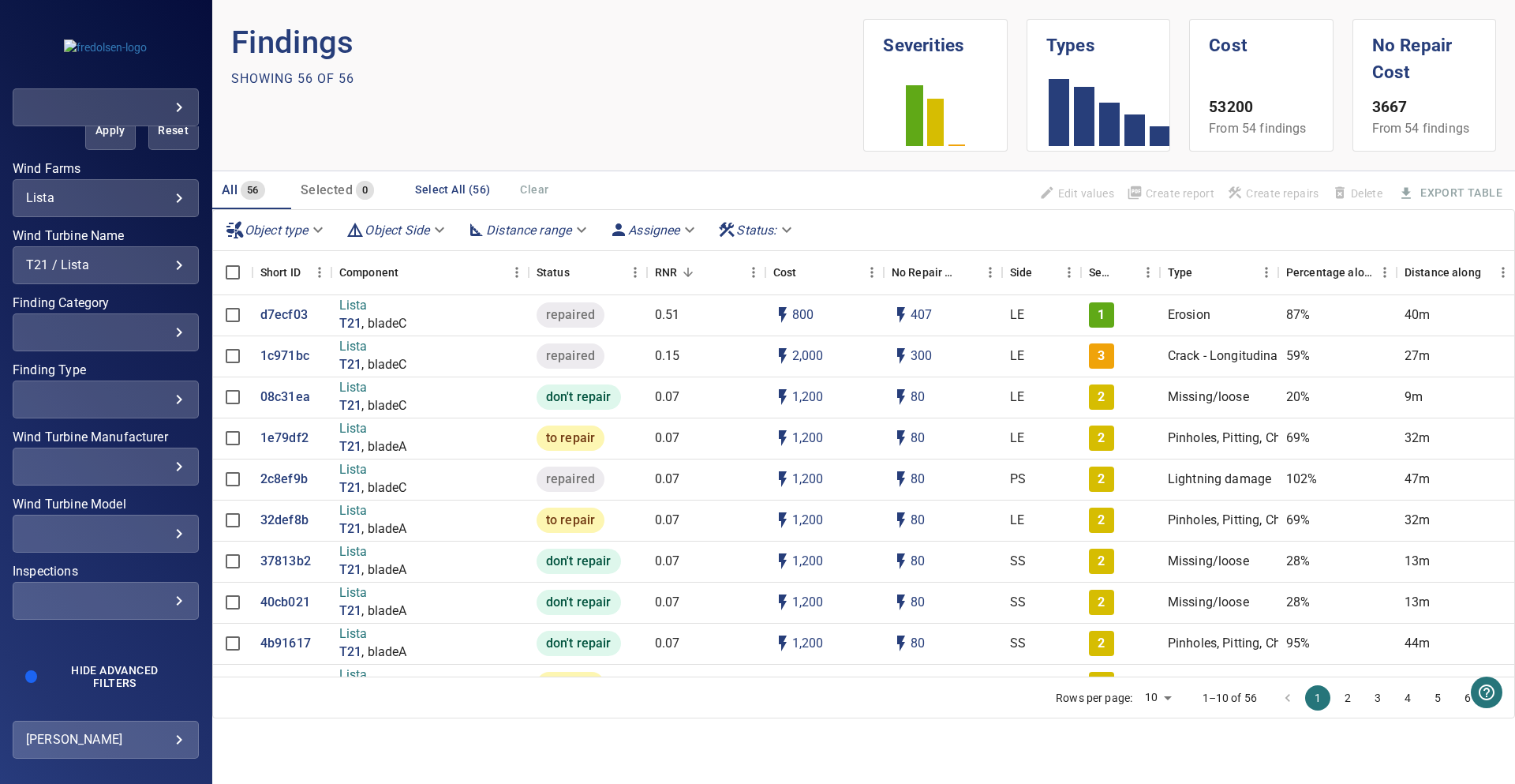
click at [130, 273] on div "**********" at bounding box center [105, 265] width 186 height 38
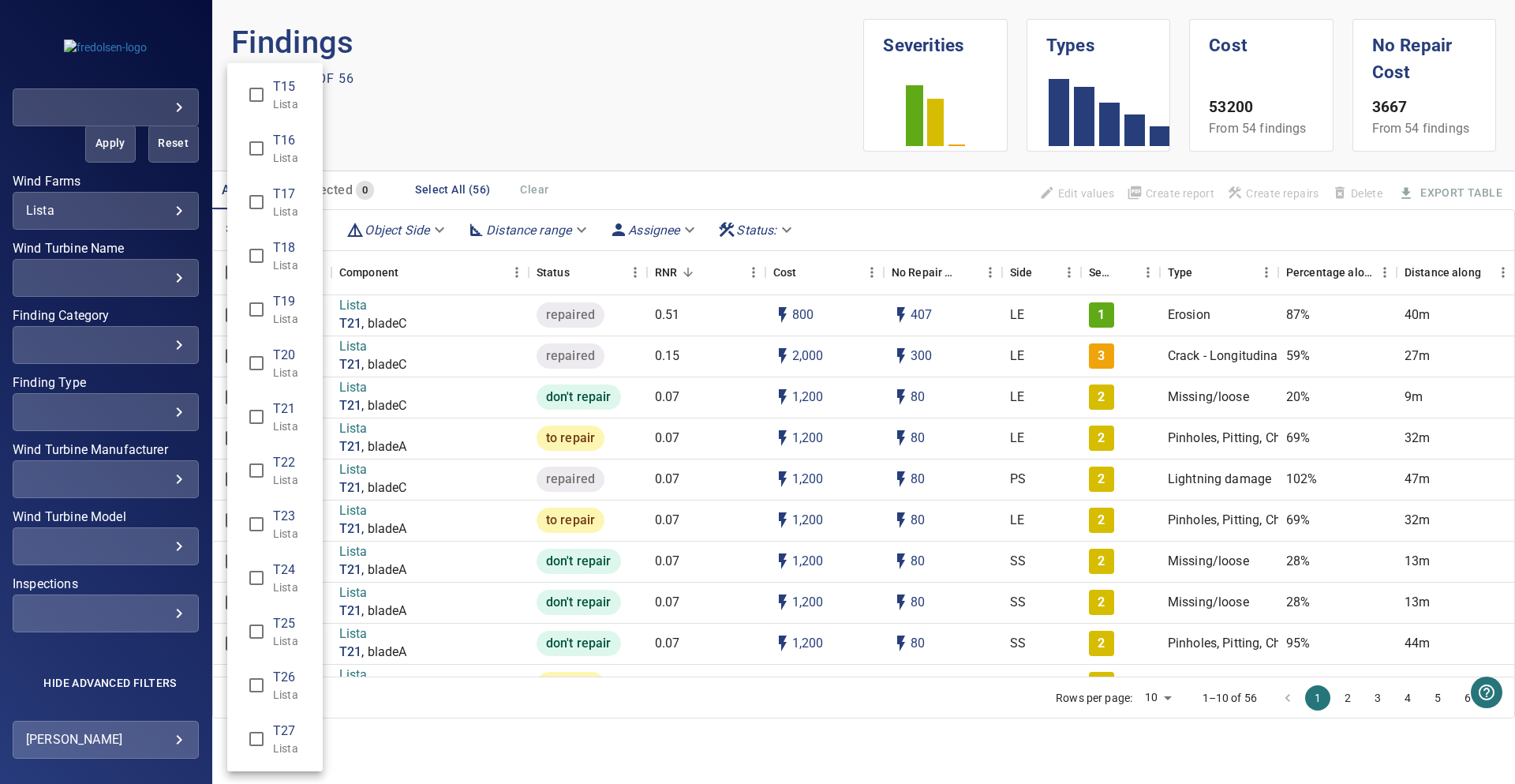
scroll to position [0, 0]
drag, startPoint x: 664, startPoint y: 63, endPoint x: 657, endPoint y: 64, distance: 7.1
click at [662, 63] on div "Wind Turbine Name" at bounding box center [757, 392] width 1515 height 784
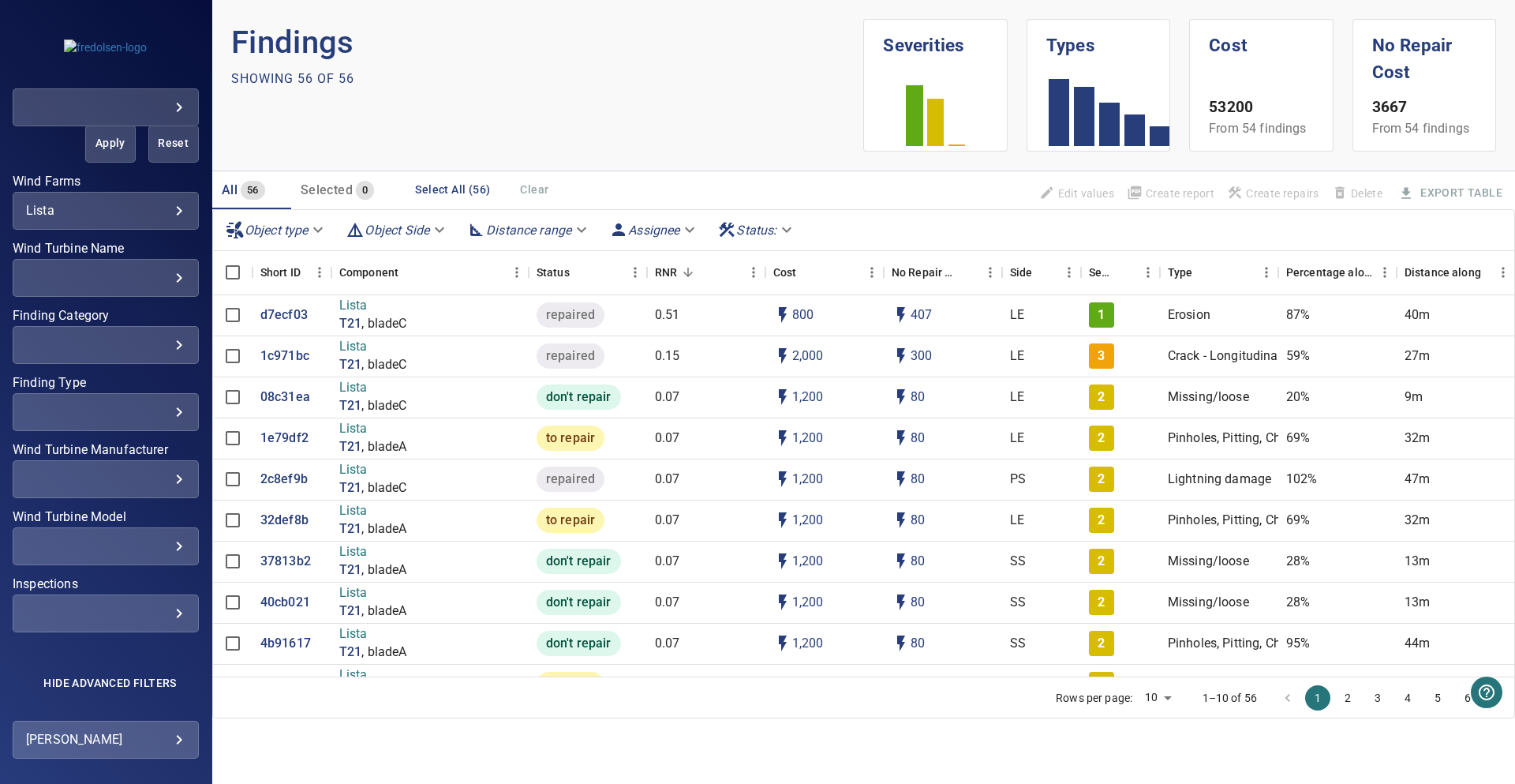
click at [105, 134] on span "Apply" at bounding box center [110, 143] width 11 height 19
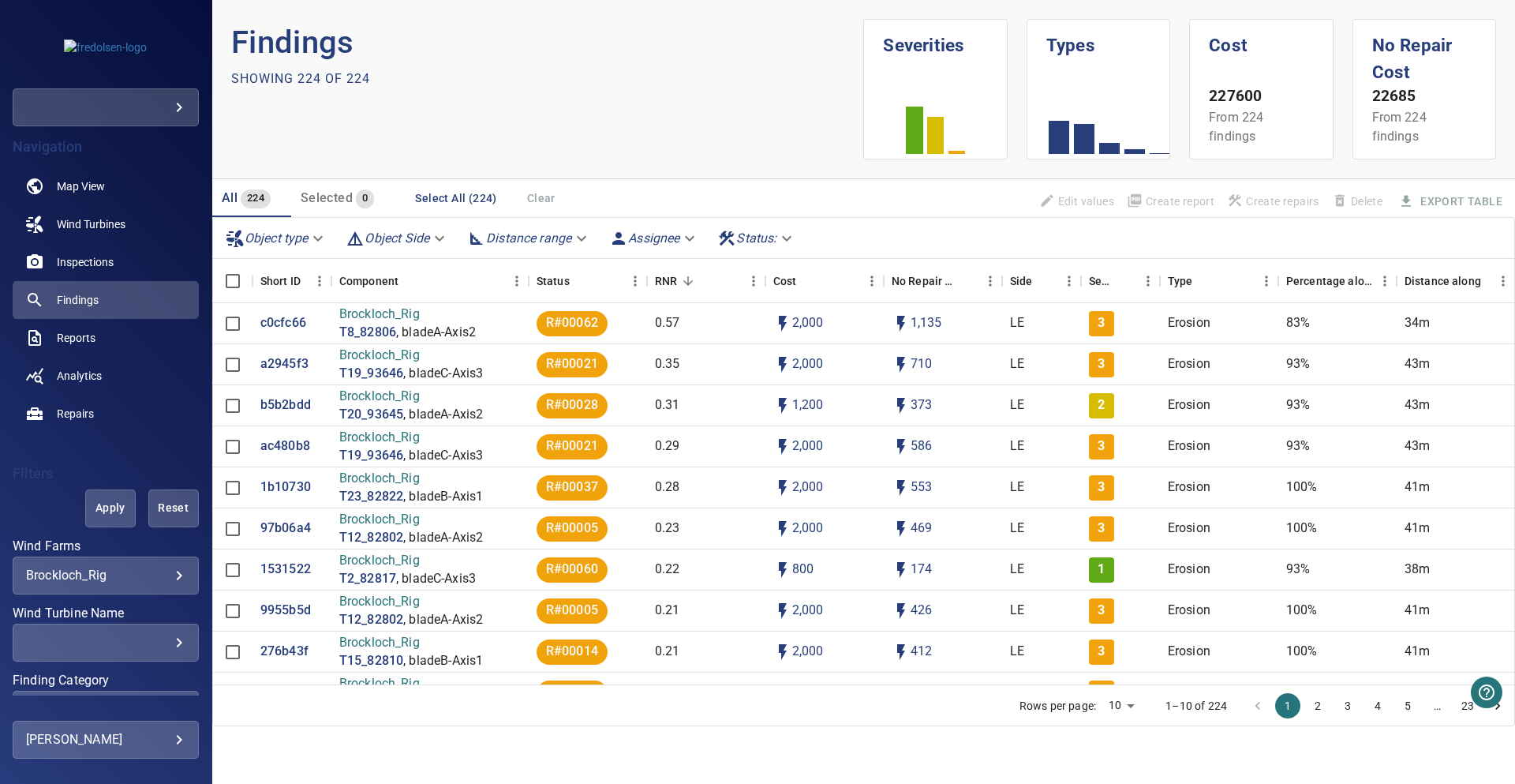
click at [110, 577] on body "**********" at bounding box center [757, 392] width 1515 height 784
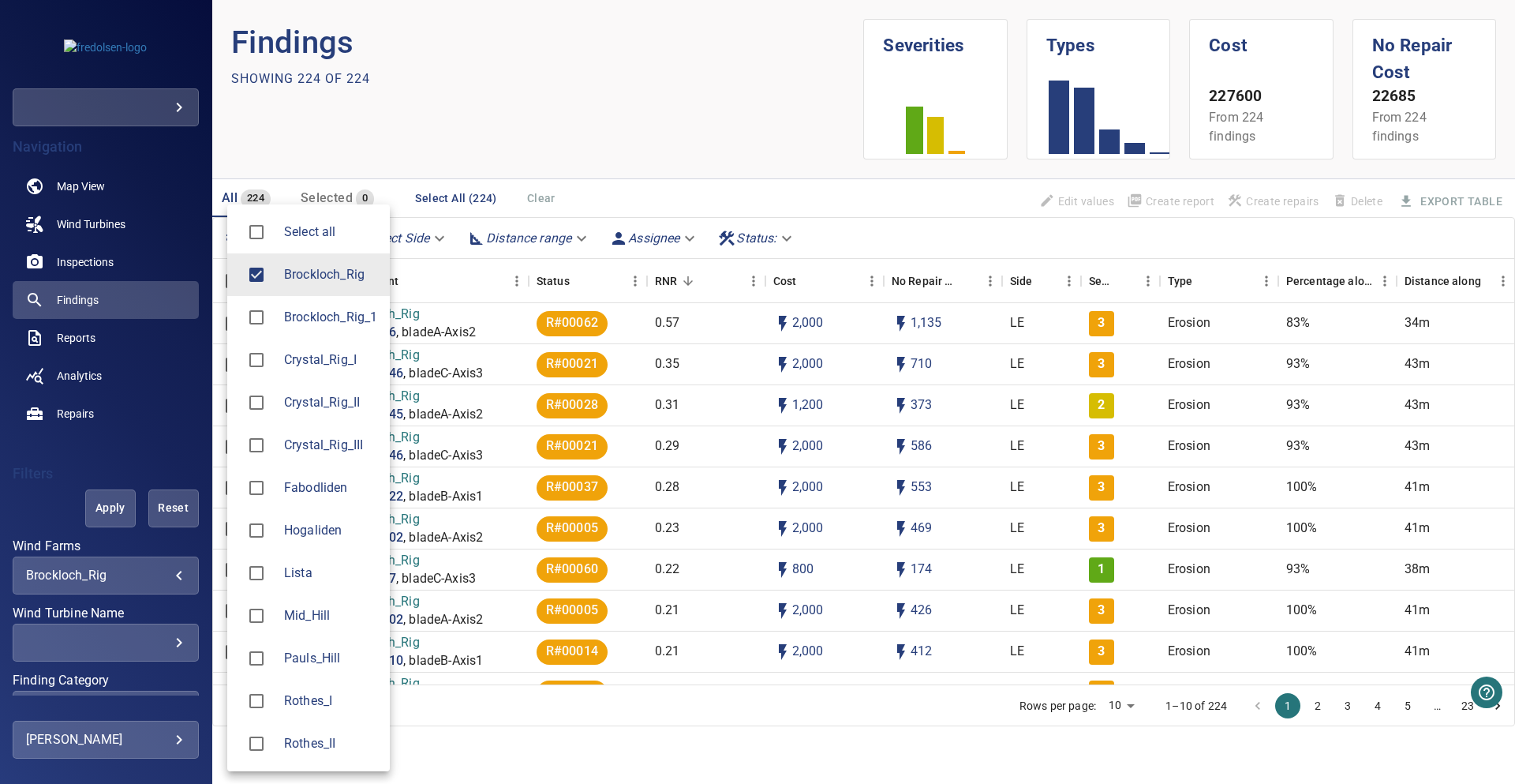
click at [324, 269] on span "Brockloch_Rig" at bounding box center [330, 275] width 93 height 19
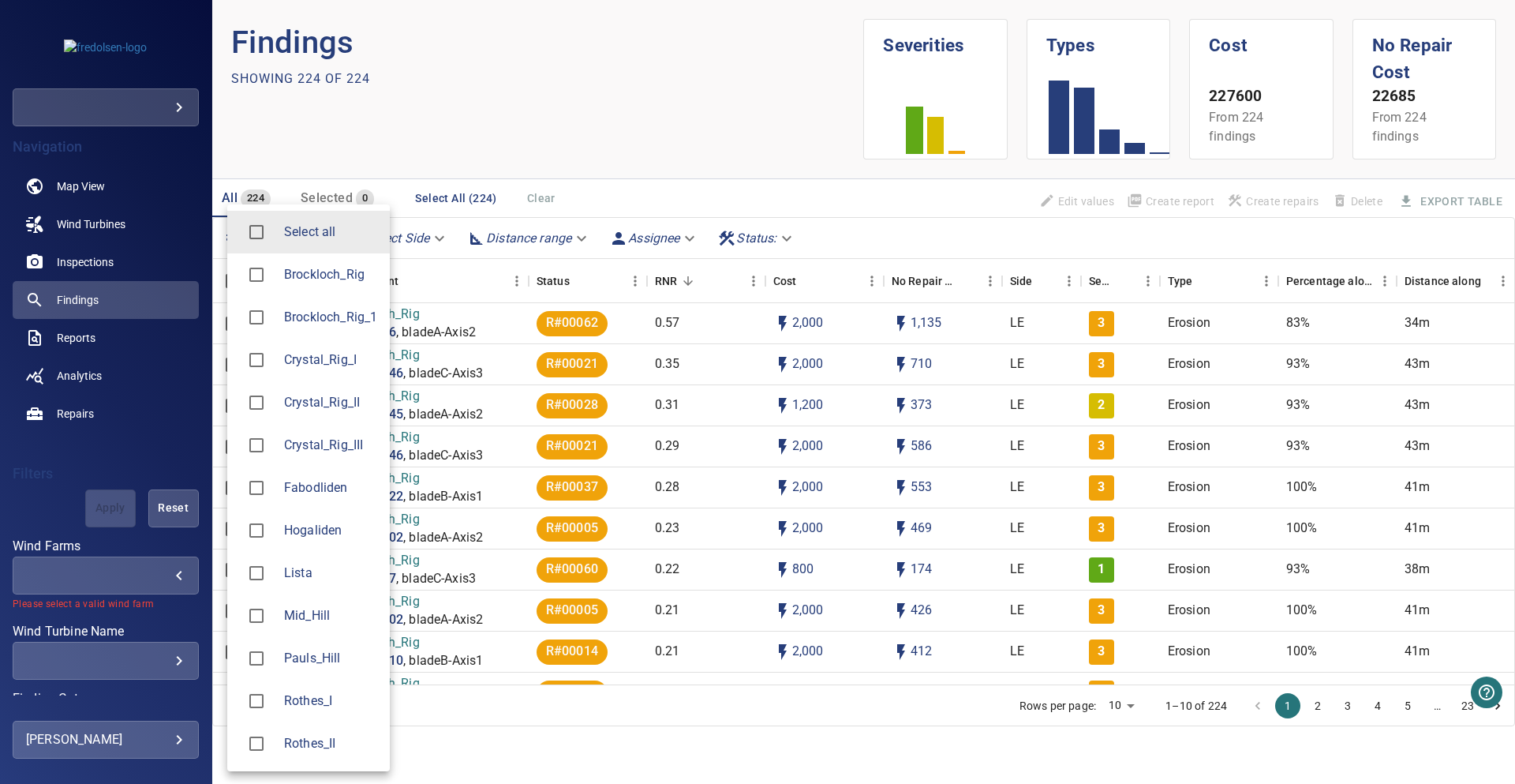
drag, startPoint x: 309, startPoint y: 556, endPoint x: 333, endPoint y: 487, distance: 73.1
click at [309, 555] on li "Lista" at bounding box center [308, 573] width 162 height 42
type input "*****"
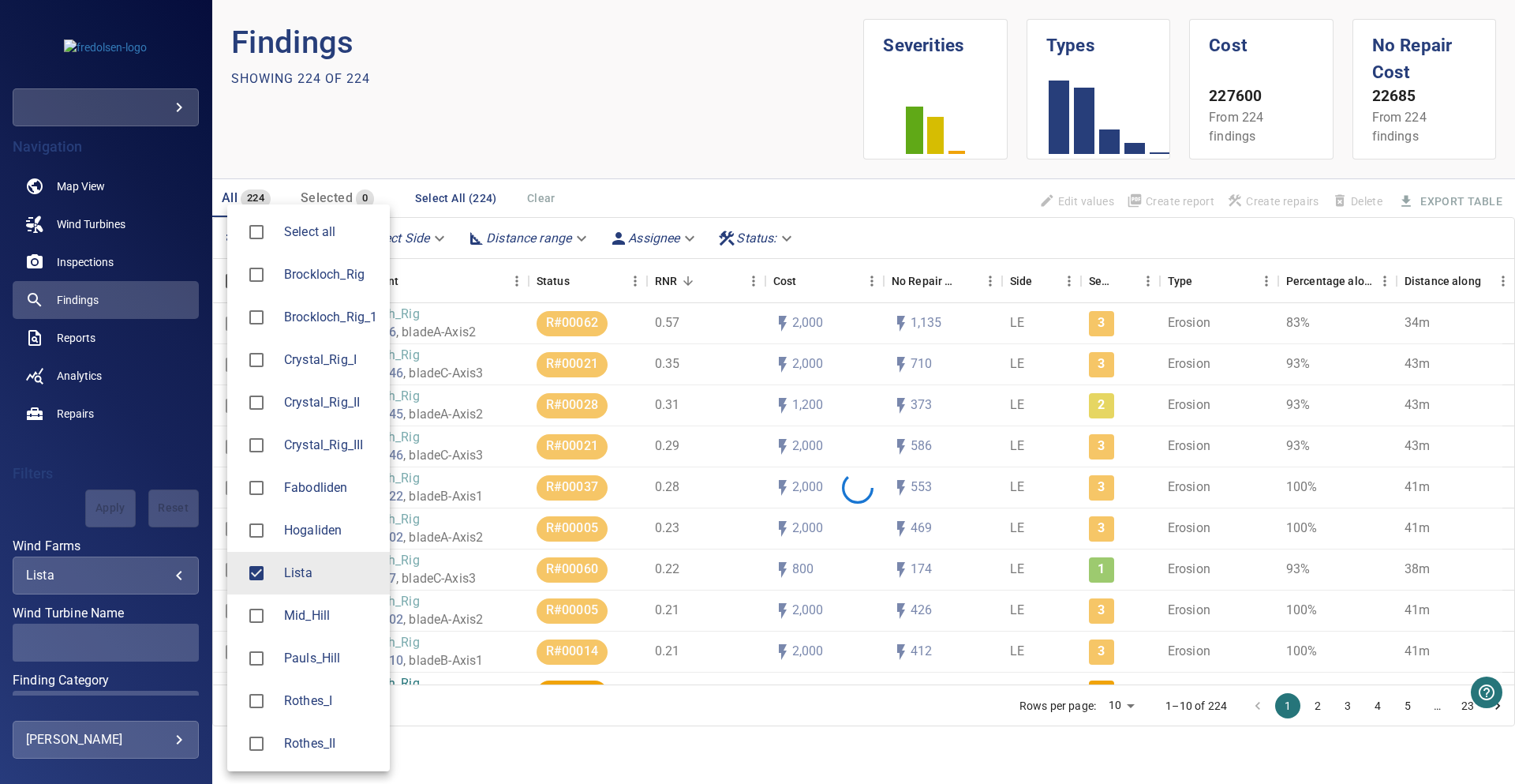
drag, startPoint x: 543, startPoint y: 63, endPoint x: 71, endPoint y: 493, distance: 638.5
click at [542, 61] on div at bounding box center [757, 392] width 1515 height 784
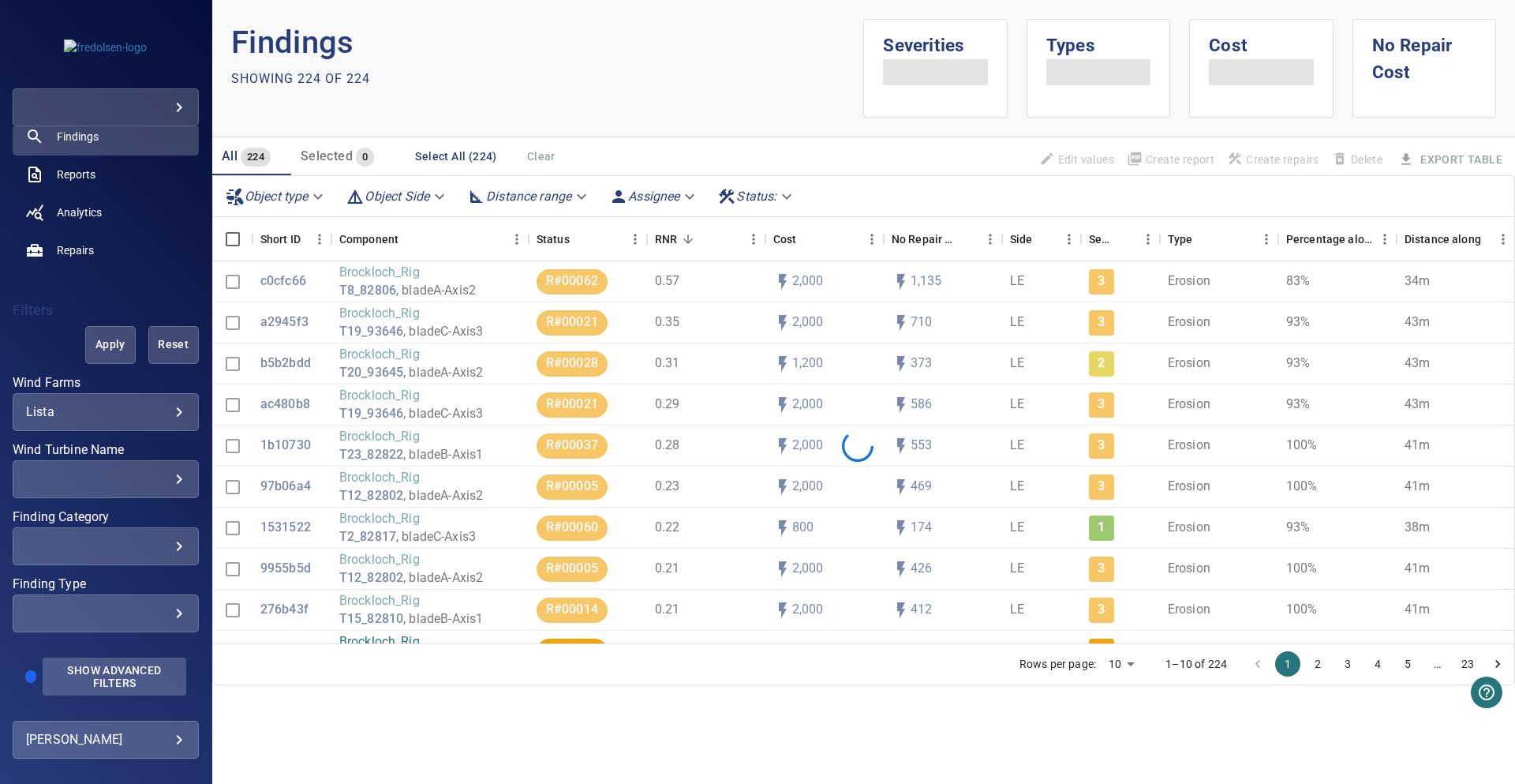
click at [97, 670] on span "Show Advanced Filters" at bounding box center [114, 676] width 125 height 25
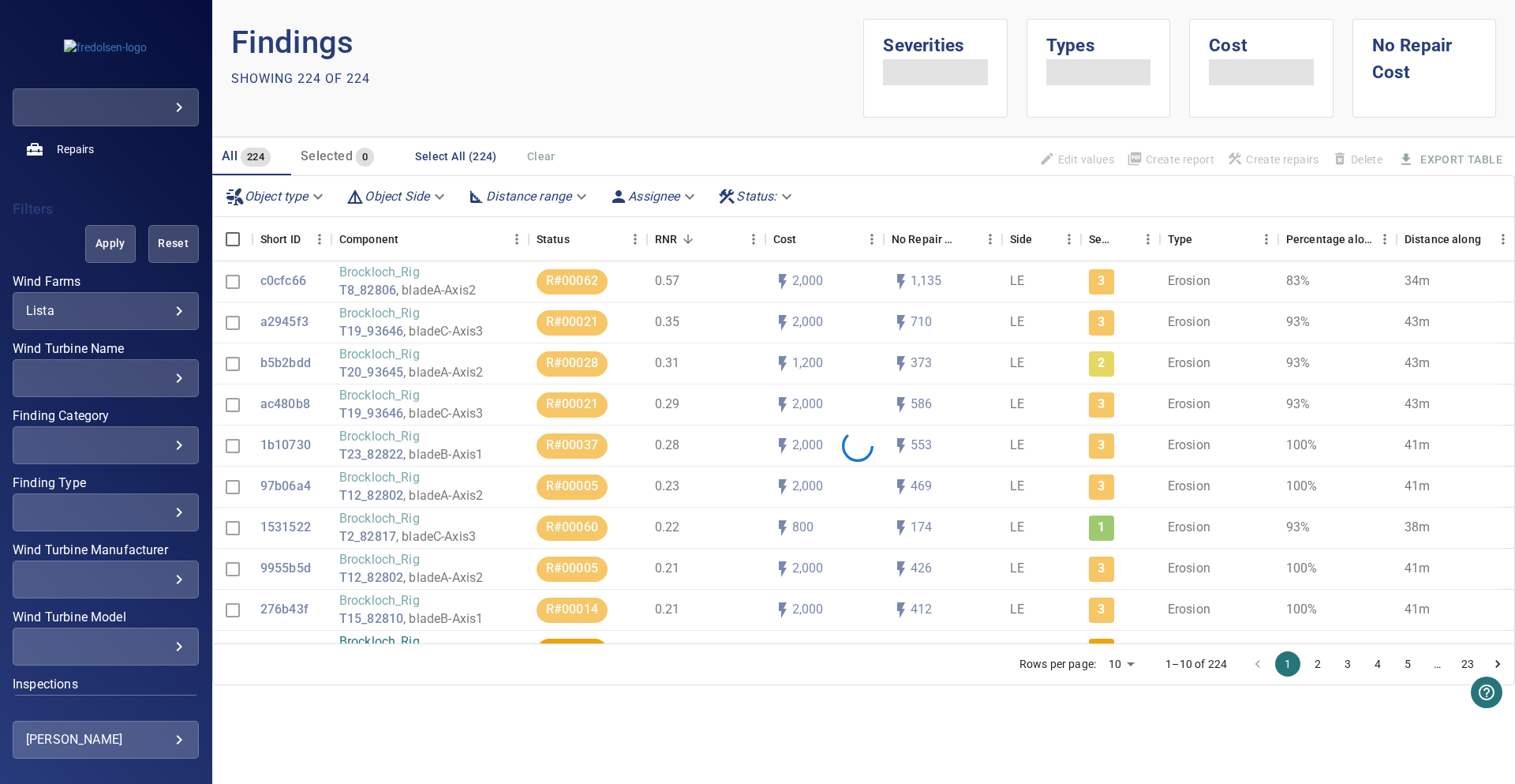
scroll to position [378, 0]
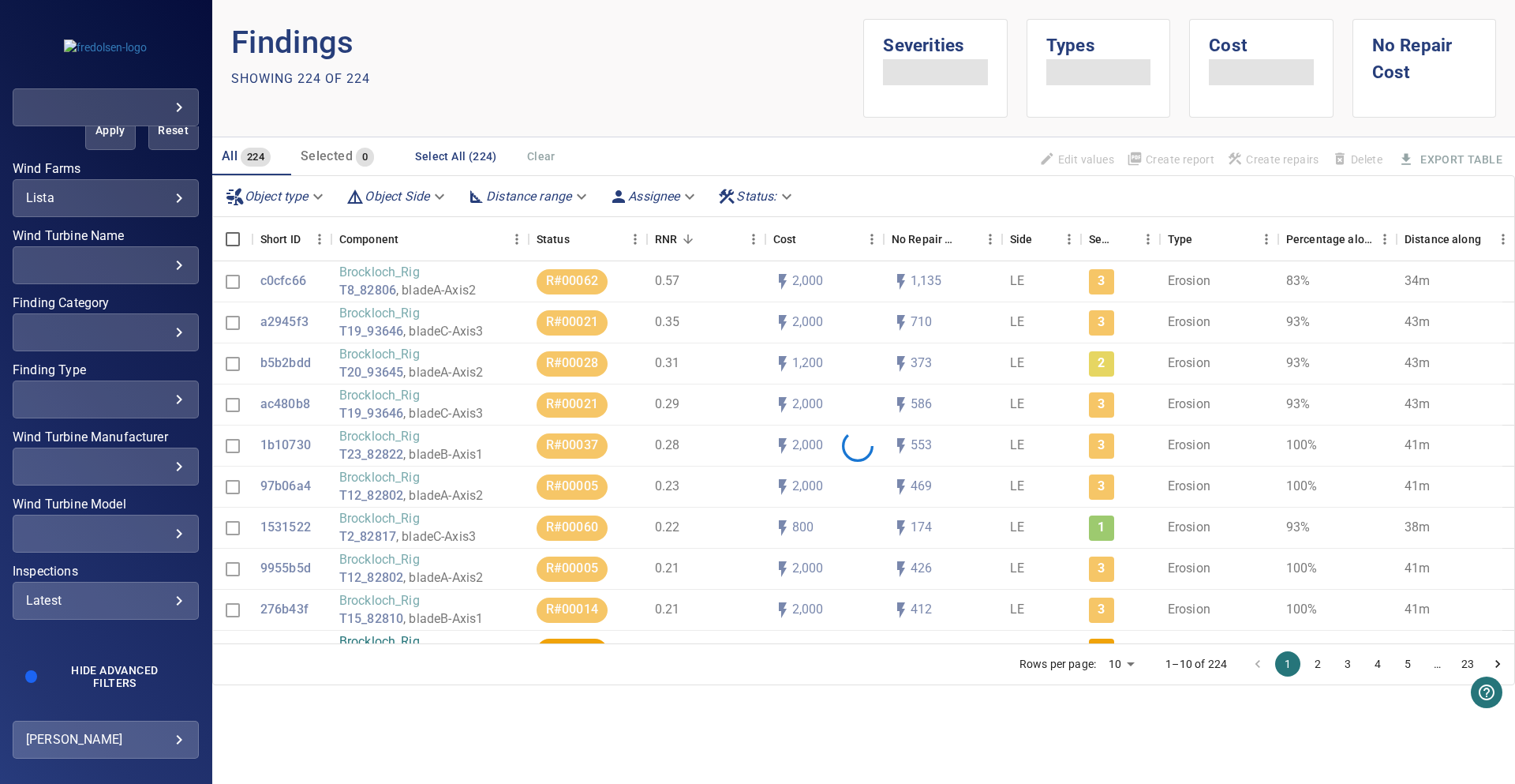
click at [111, 602] on div "Latest" at bounding box center [105, 601] width 159 height 15
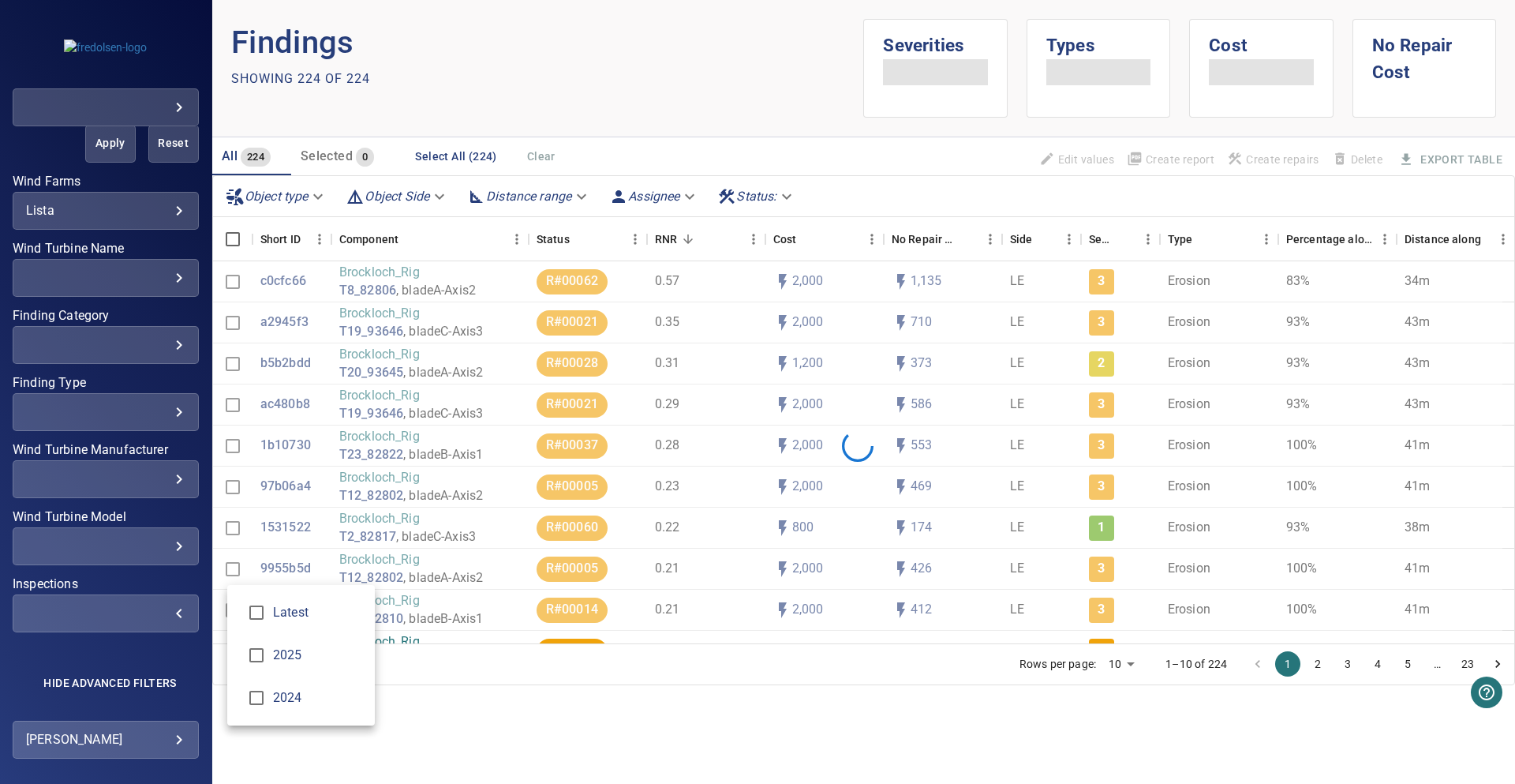
click at [800, 742] on div "Inspections" at bounding box center [757, 392] width 1515 height 784
click at [102, 152] on button "Apply" at bounding box center [110, 143] width 50 height 38
click at [103, 142] on div "Apply Reset" at bounding box center [105, 143] width 186 height 38
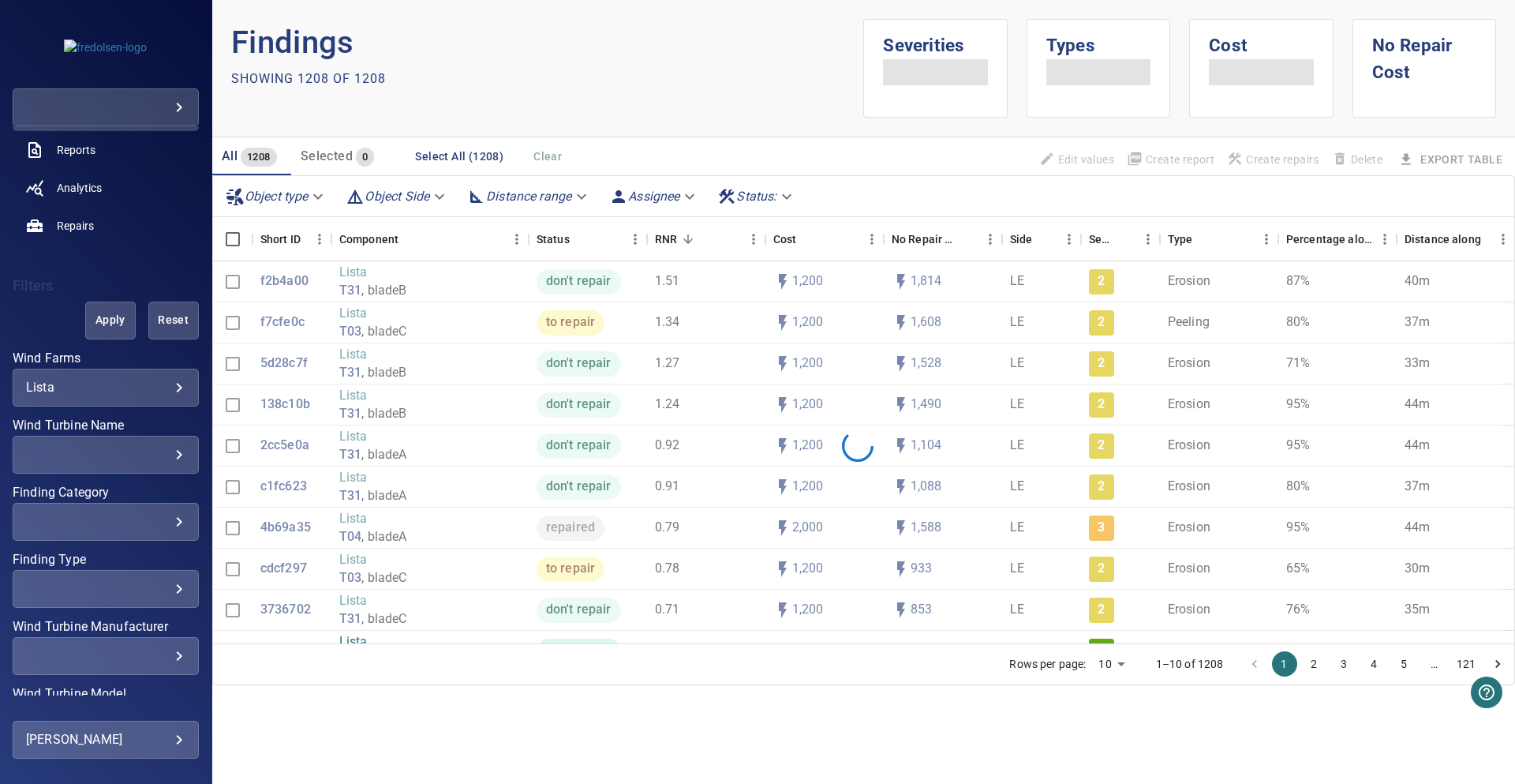
scroll to position [0, 0]
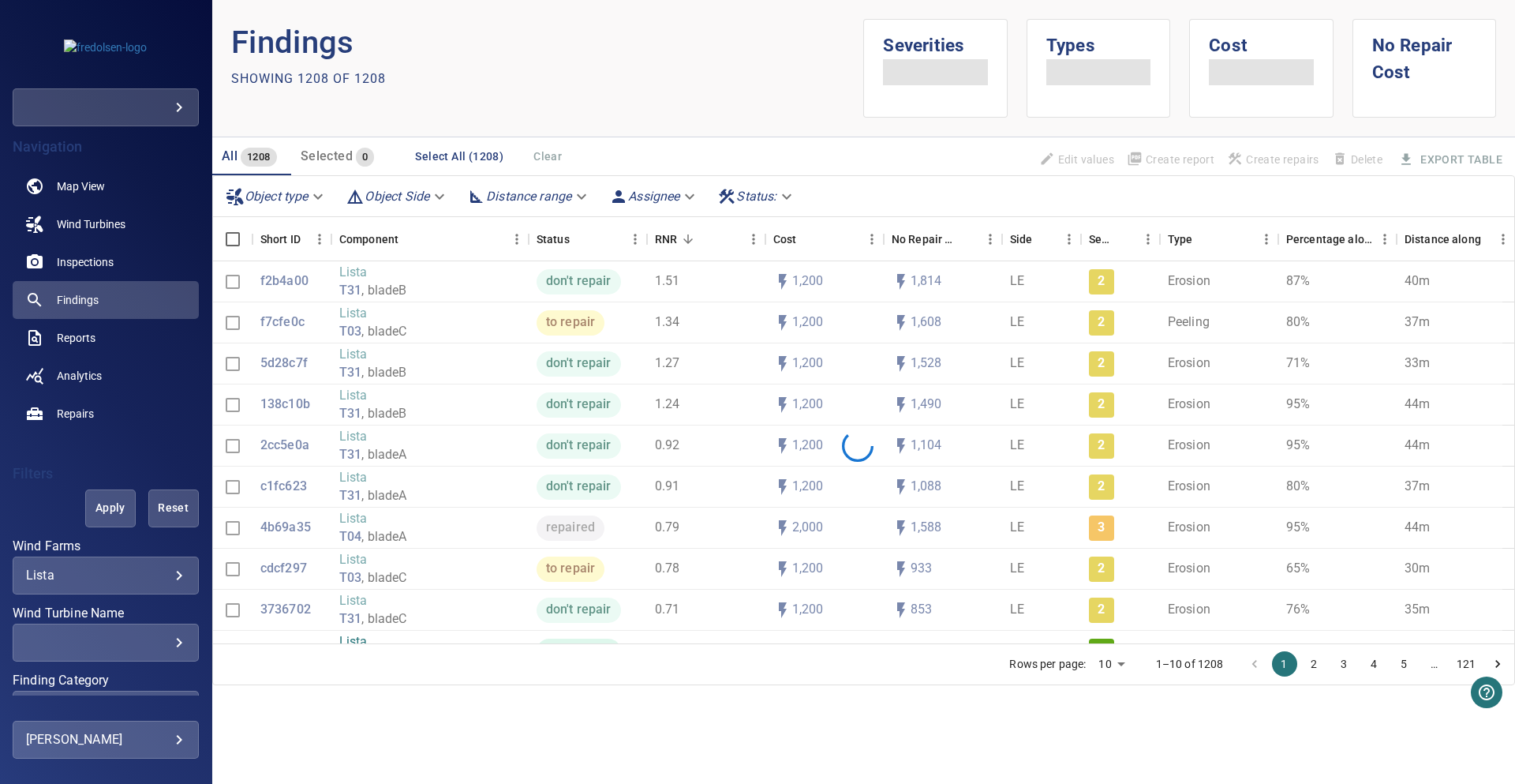
click at [85, 514] on button "Apply" at bounding box center [110, 508] width 50 height 38
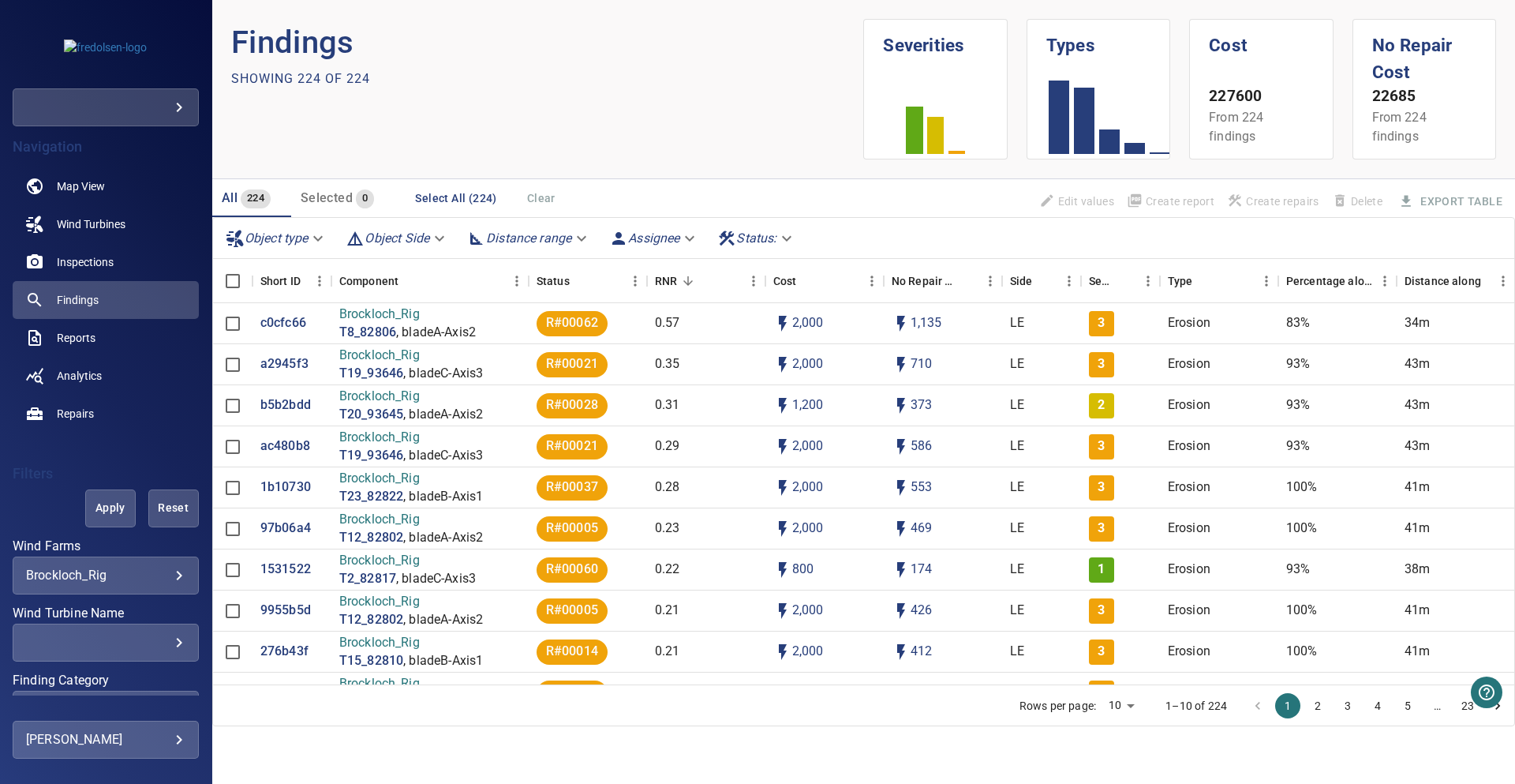
click at [69, 577] on body "**********" at bounding box center [757, 392] width 1515 height 784
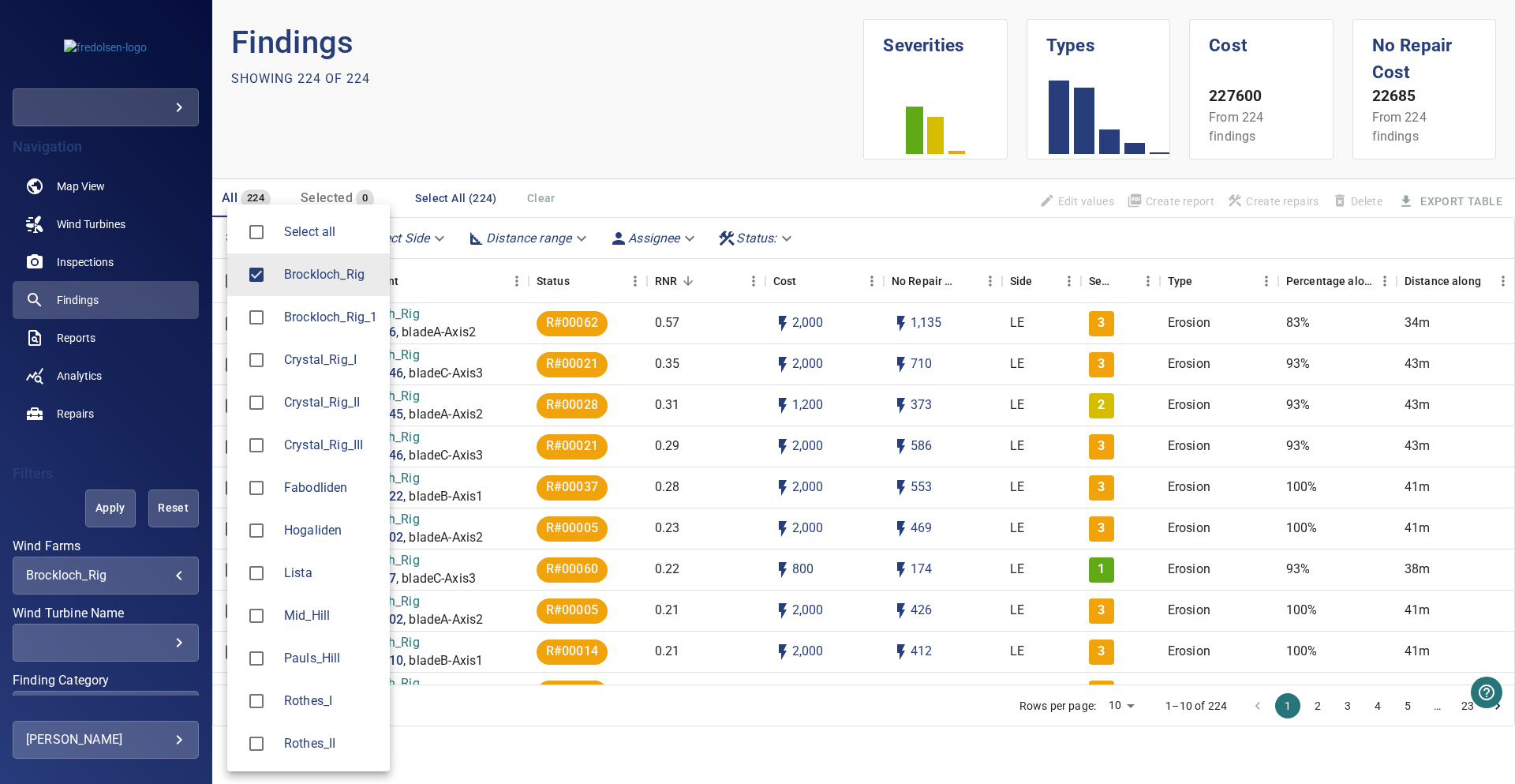
click at [347, 282] on span "Brockloch_Rig" at bounding box center [330, 275] width 93 height 19
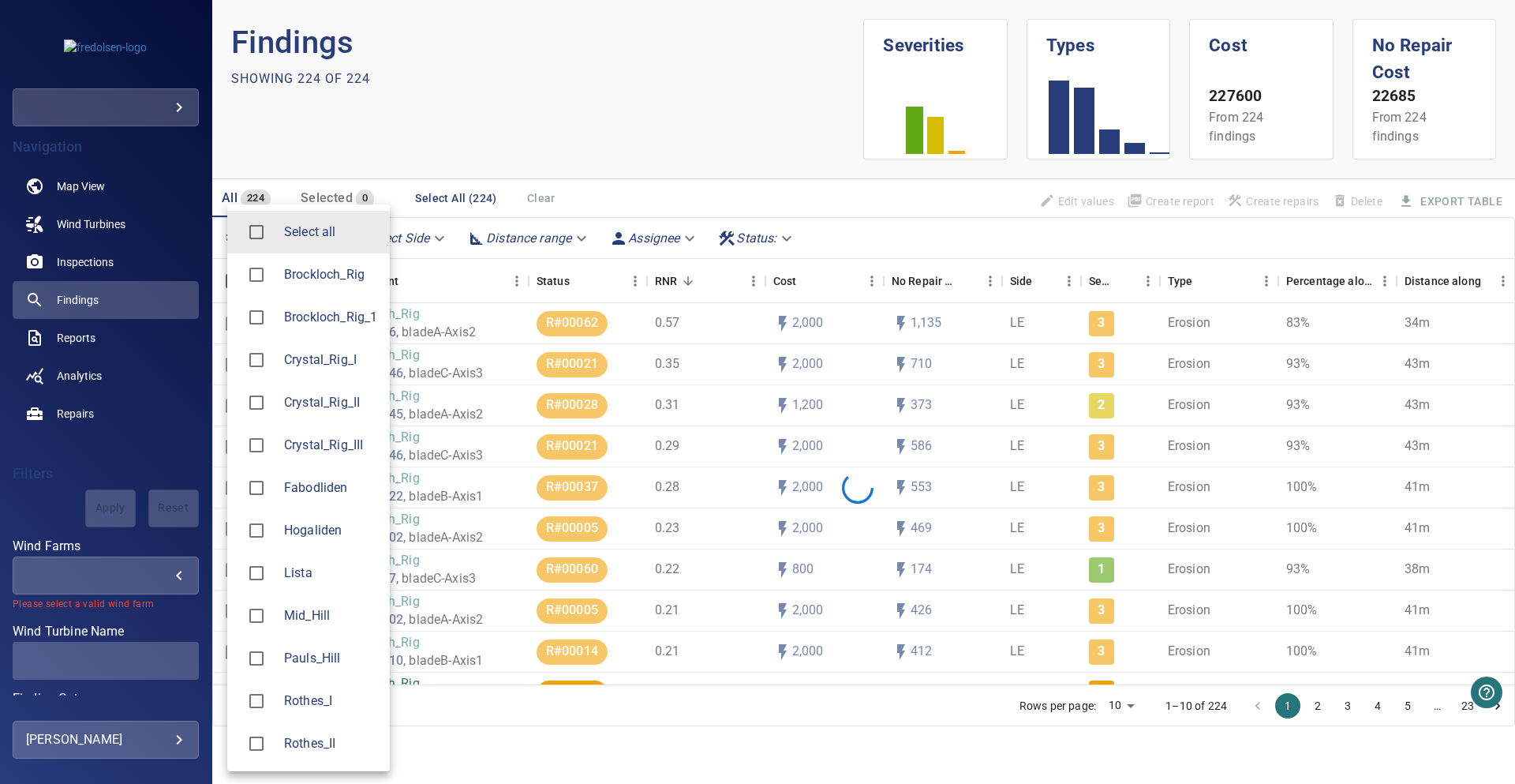
click at [336, 322] on span "Brockloch_Rig_1" at bounding box center [330, 318] width 93 height 19
click at [553, 154] on div at bounding box center [757, 392] width 1515 height 784
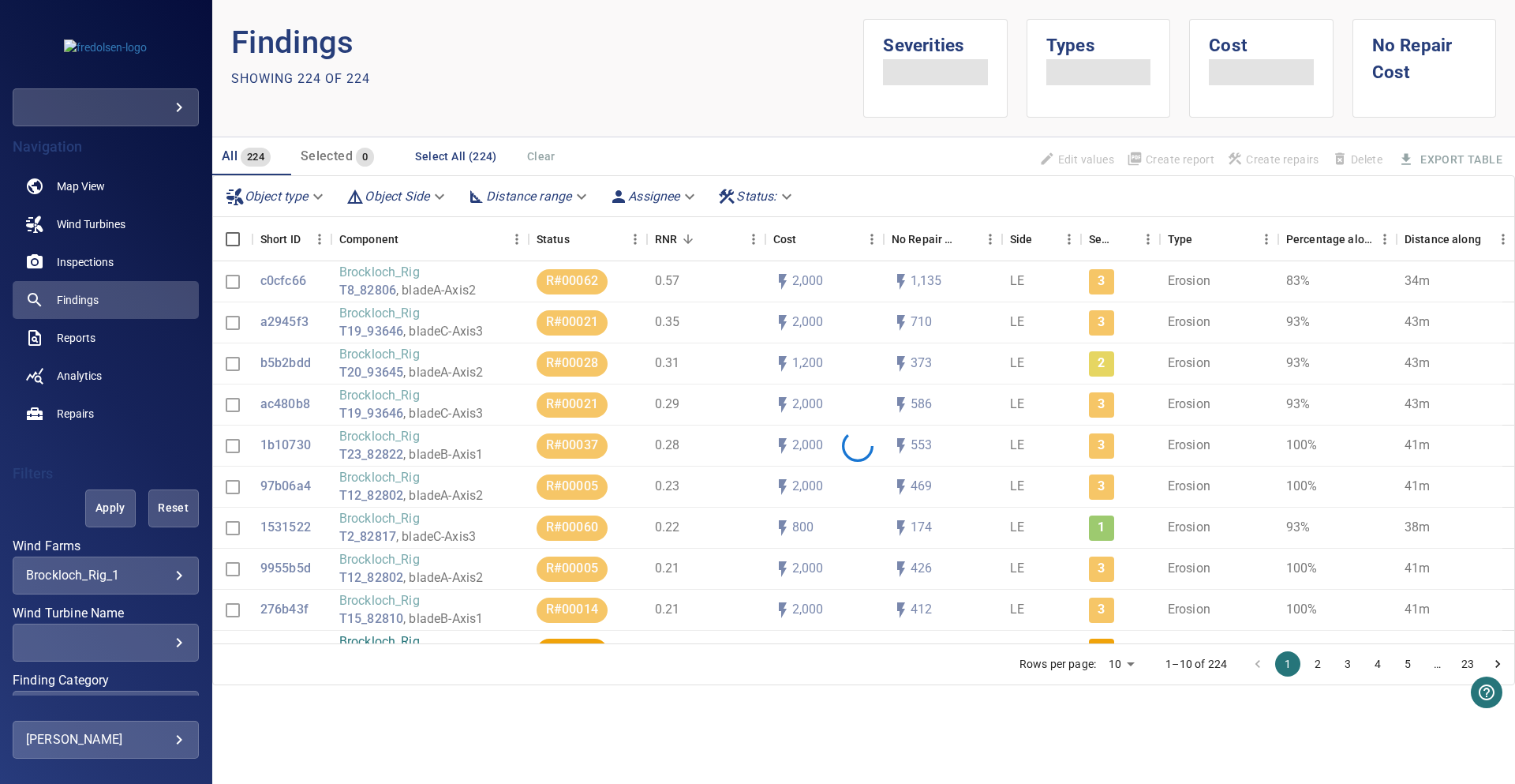
scroll to position [163, 0]
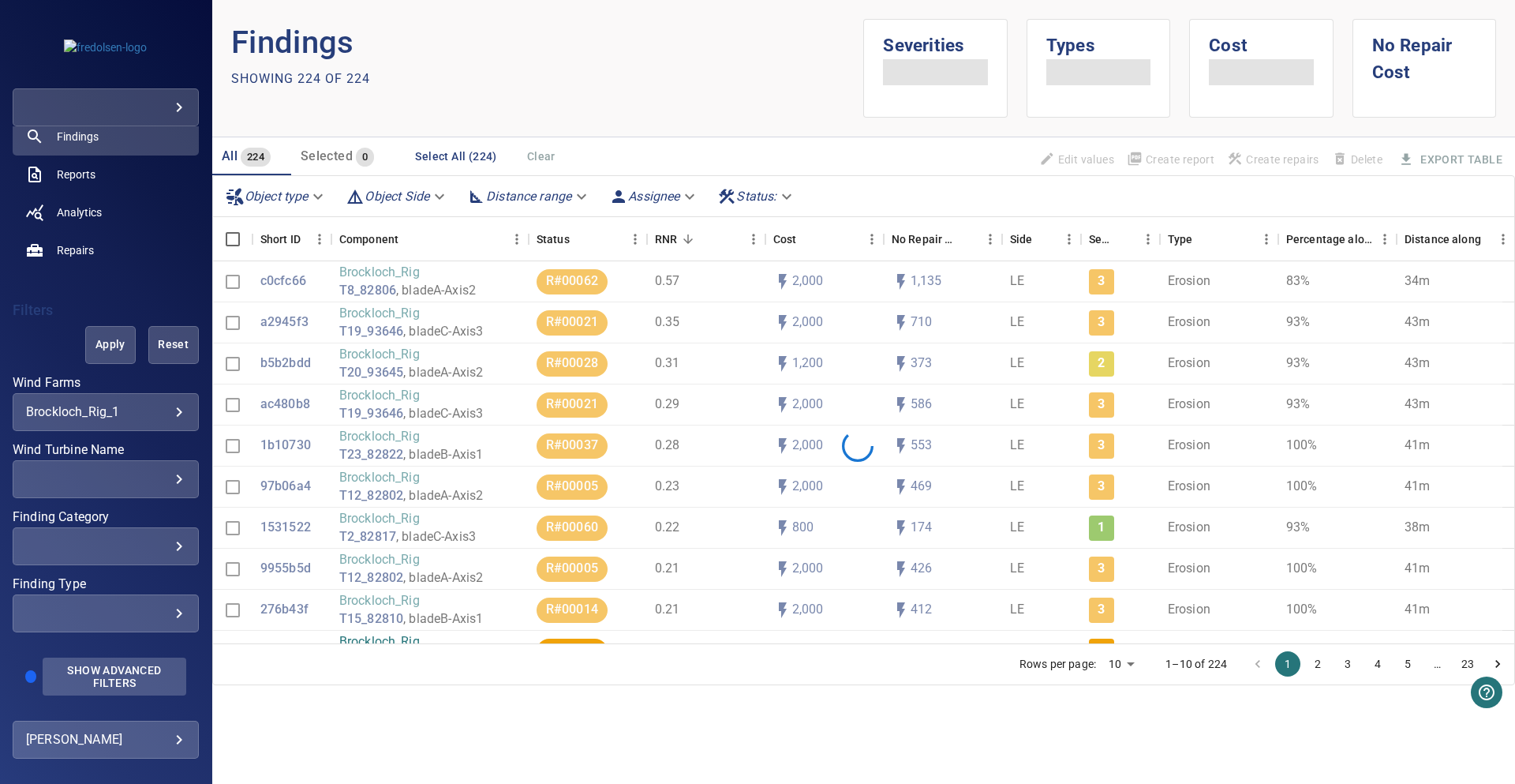
click at [89, 690] on button "Show Advanced Filters" at bounding box center [114, 676] width 144 height 38
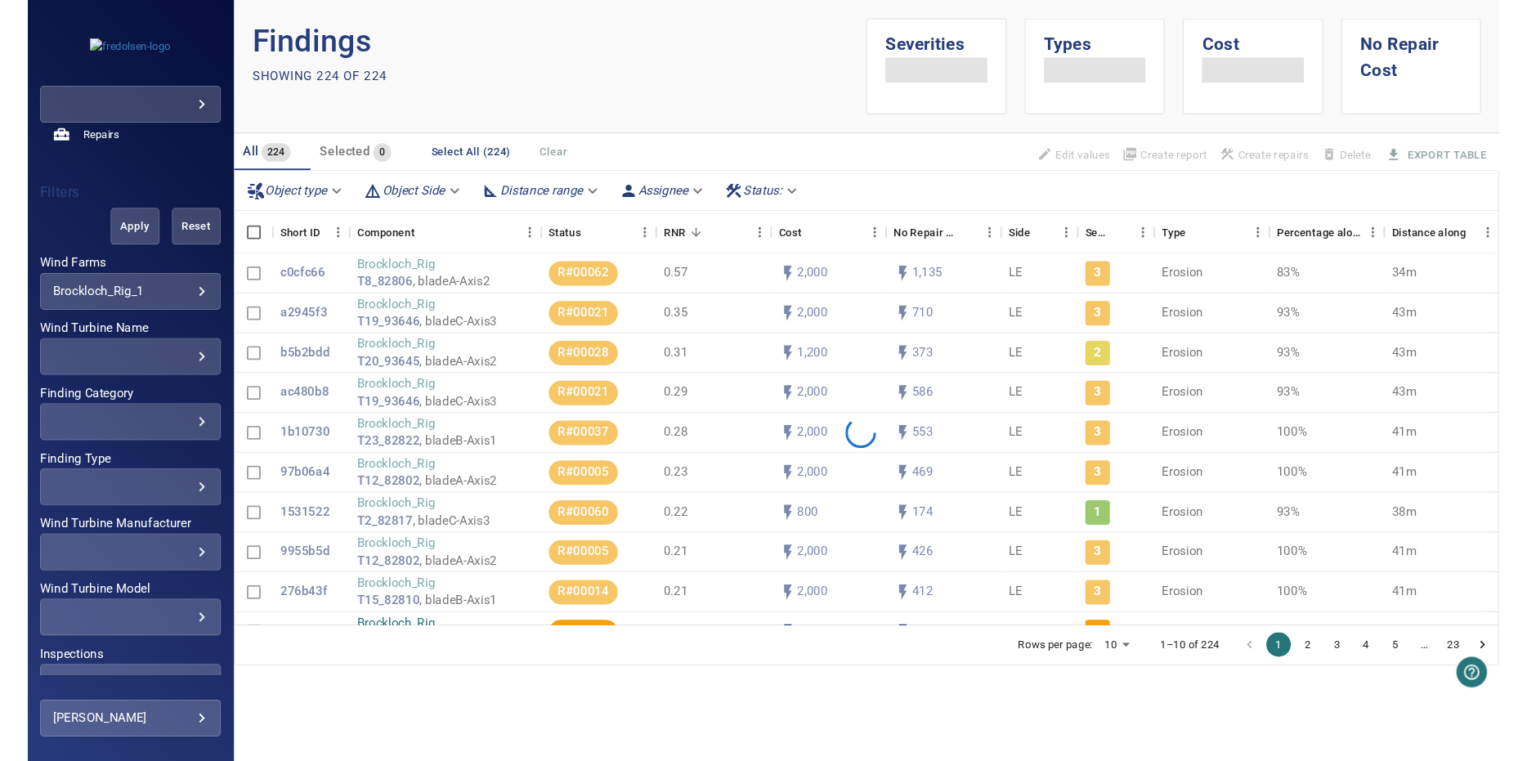
scroll to position [391, 0]
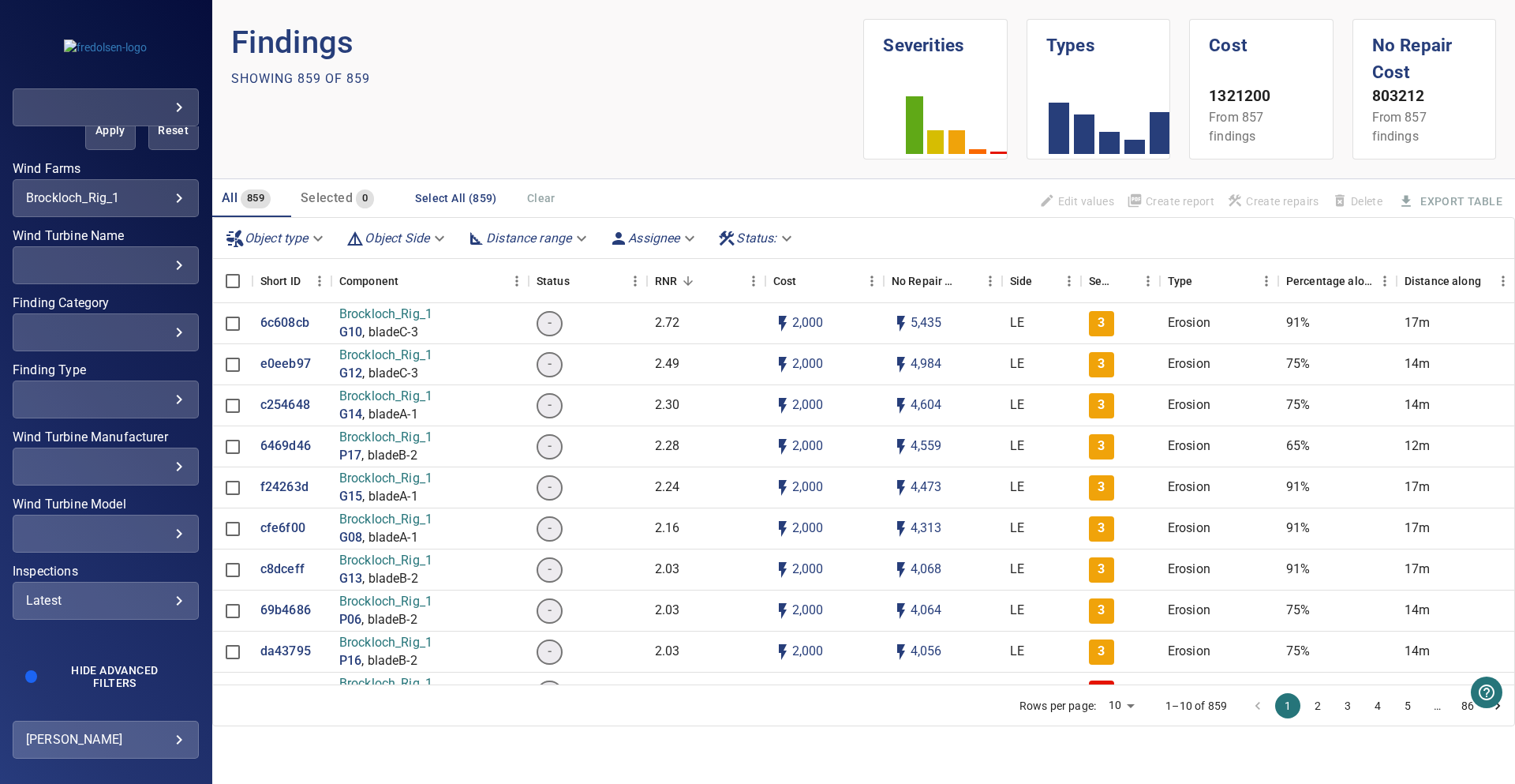
click at [62, 204] on body "**********" at bounding box center [757, 392] width 1515 height 784
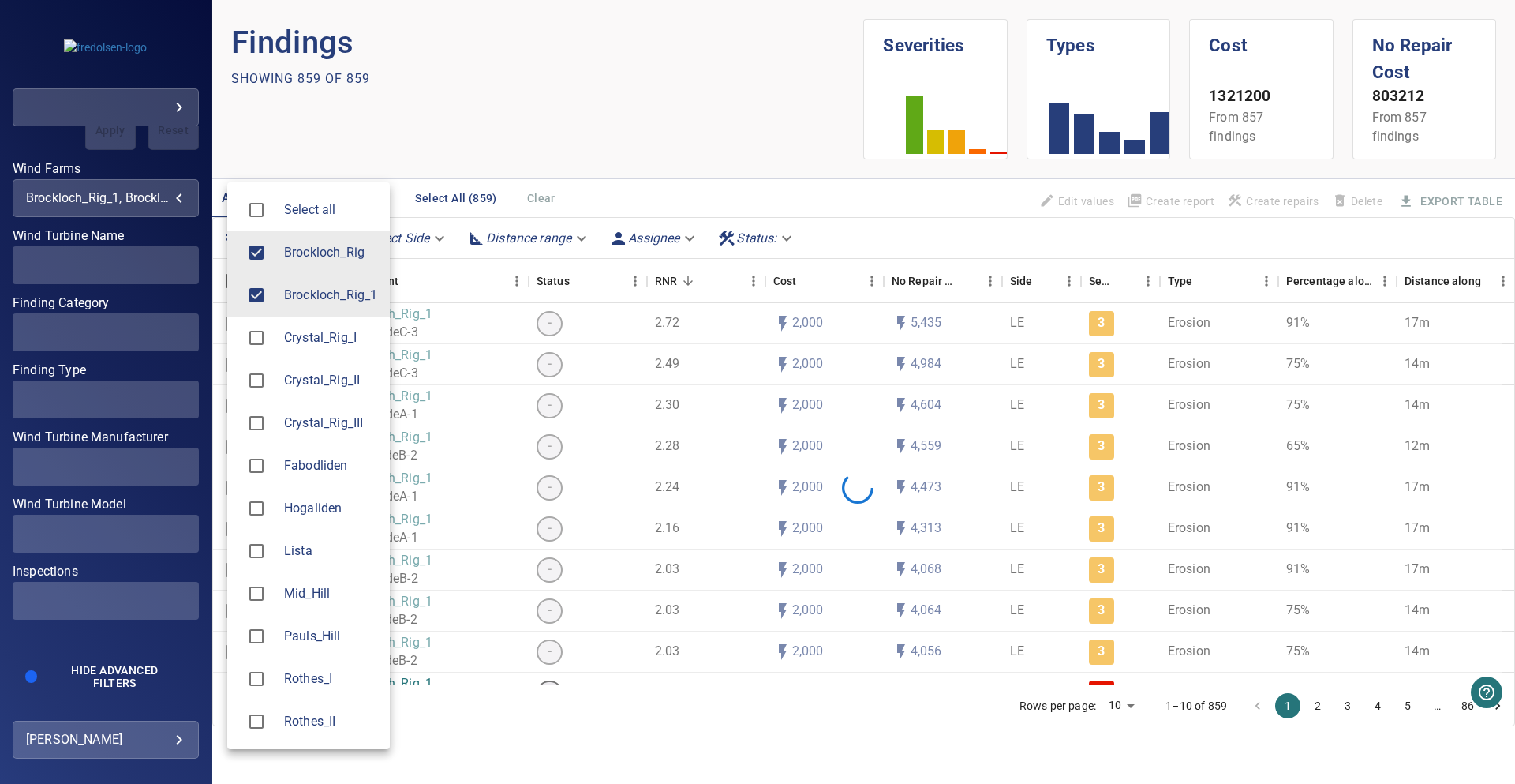
click at [398, 80] on div at bounding box center [757, 392] width 1515 height 784
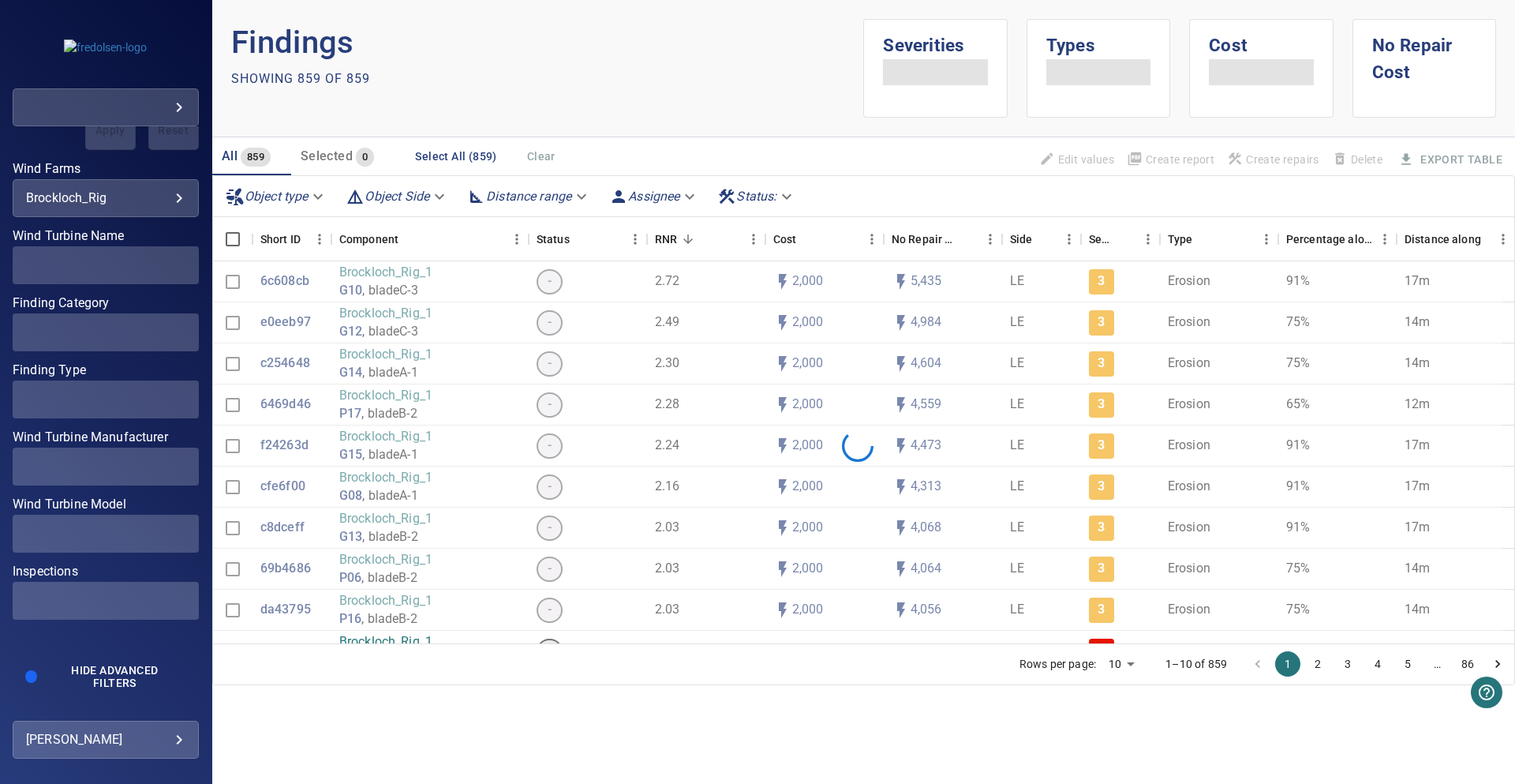
type input "**********"
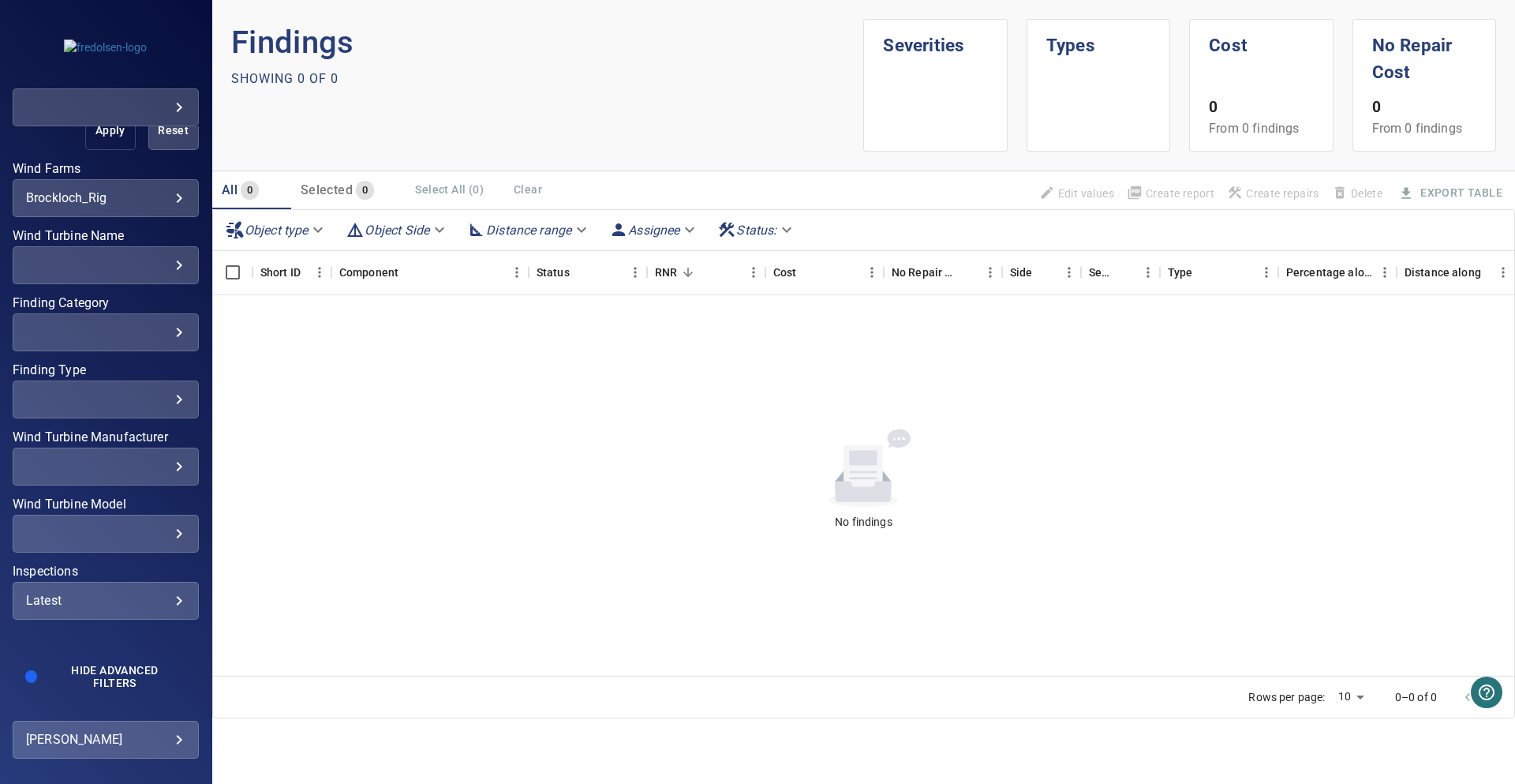
click at [104, 143] on button "Apply" at bounding box center [110, 130] width 50 height 38
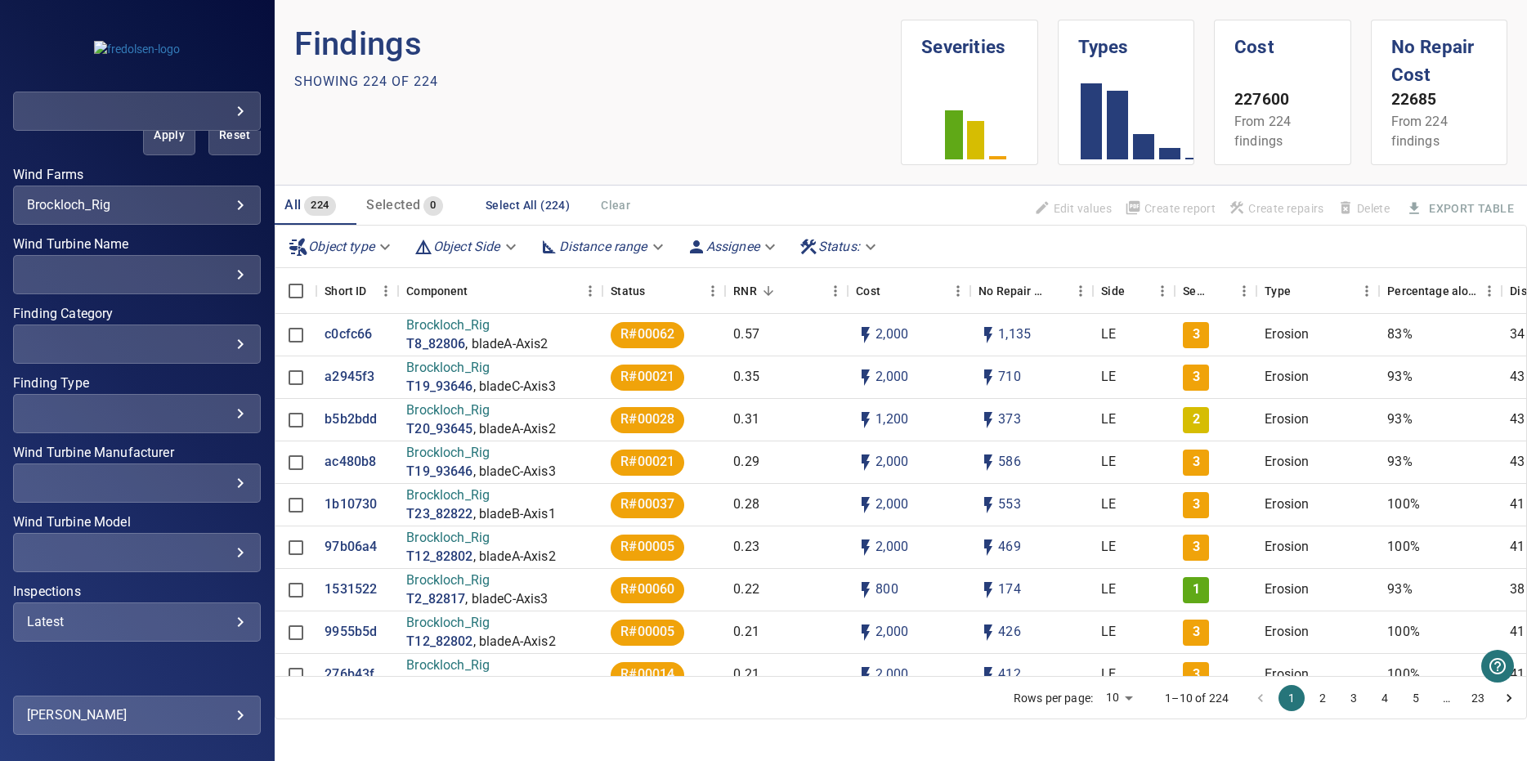
click at [236, 204] on div "**********" at bounding box center [137, 205] width 248 height 39
click at [221, 210] on body "**********" at bounding box center [763, 380] width 1527 height 761
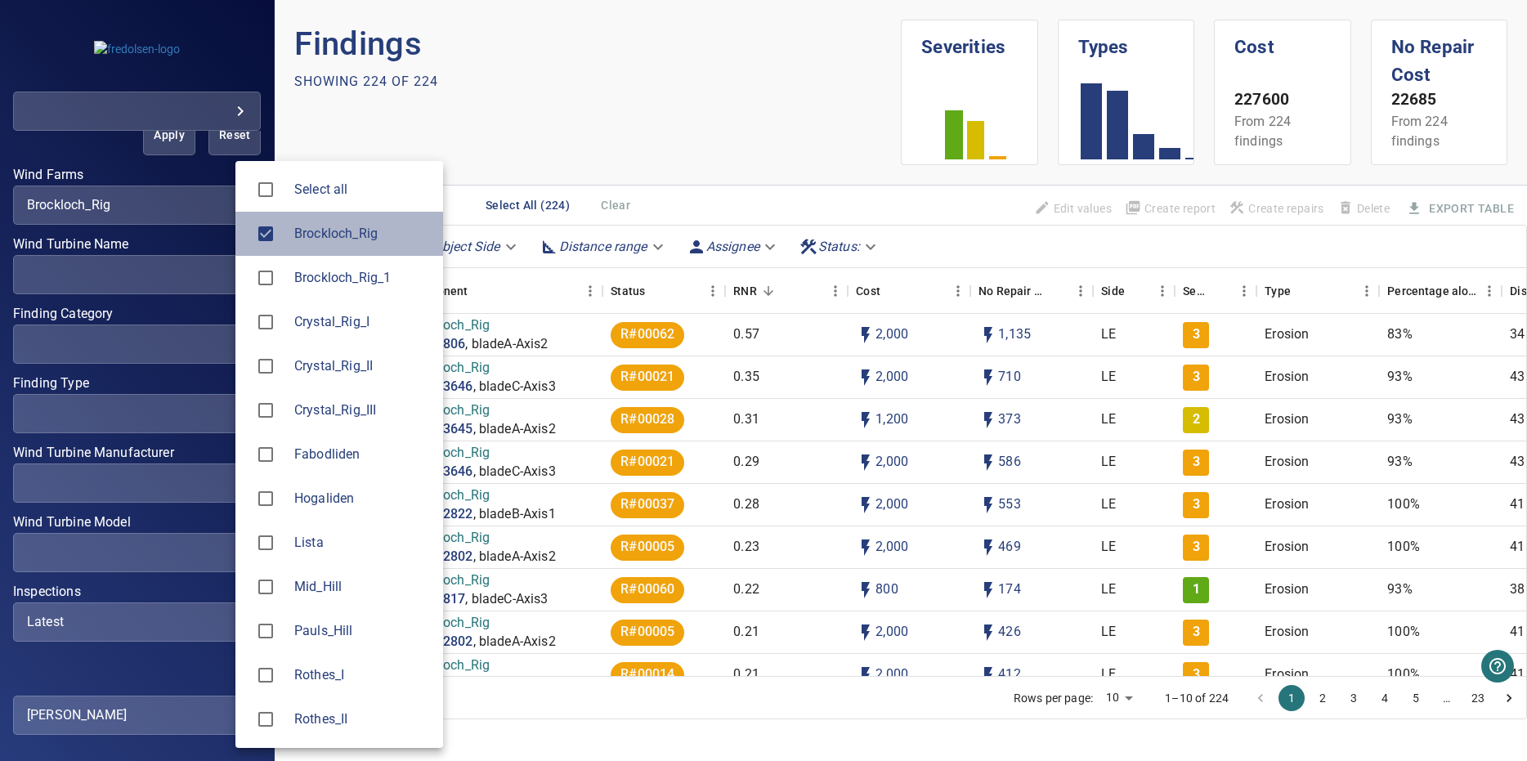
click at [359, 245] on li "Brockloch_Rig" at bounding box center [339, 234] width 208 height 44
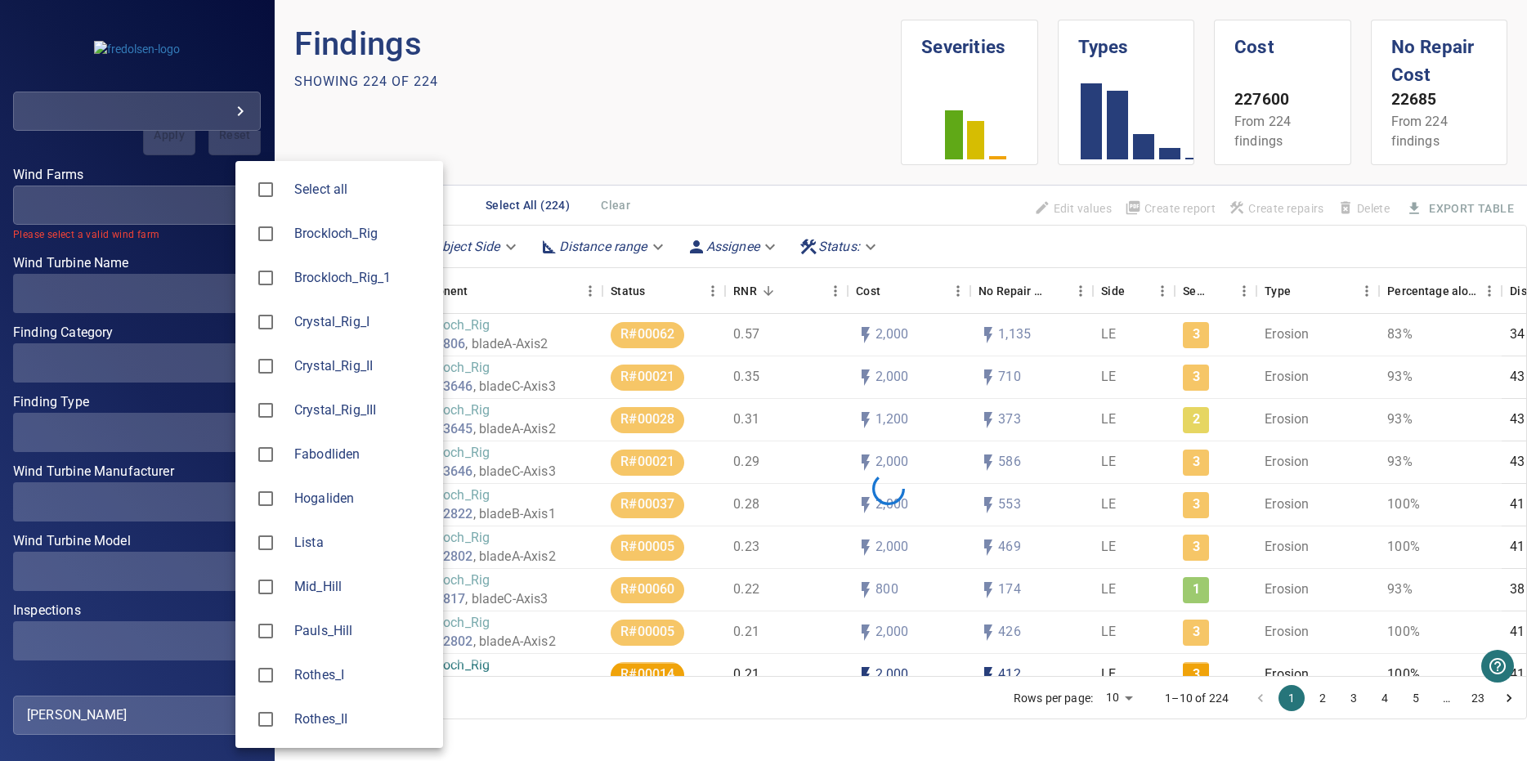
click at [365, 541] on span "Lista" at bounding box center [362, 543] width 136 height 20
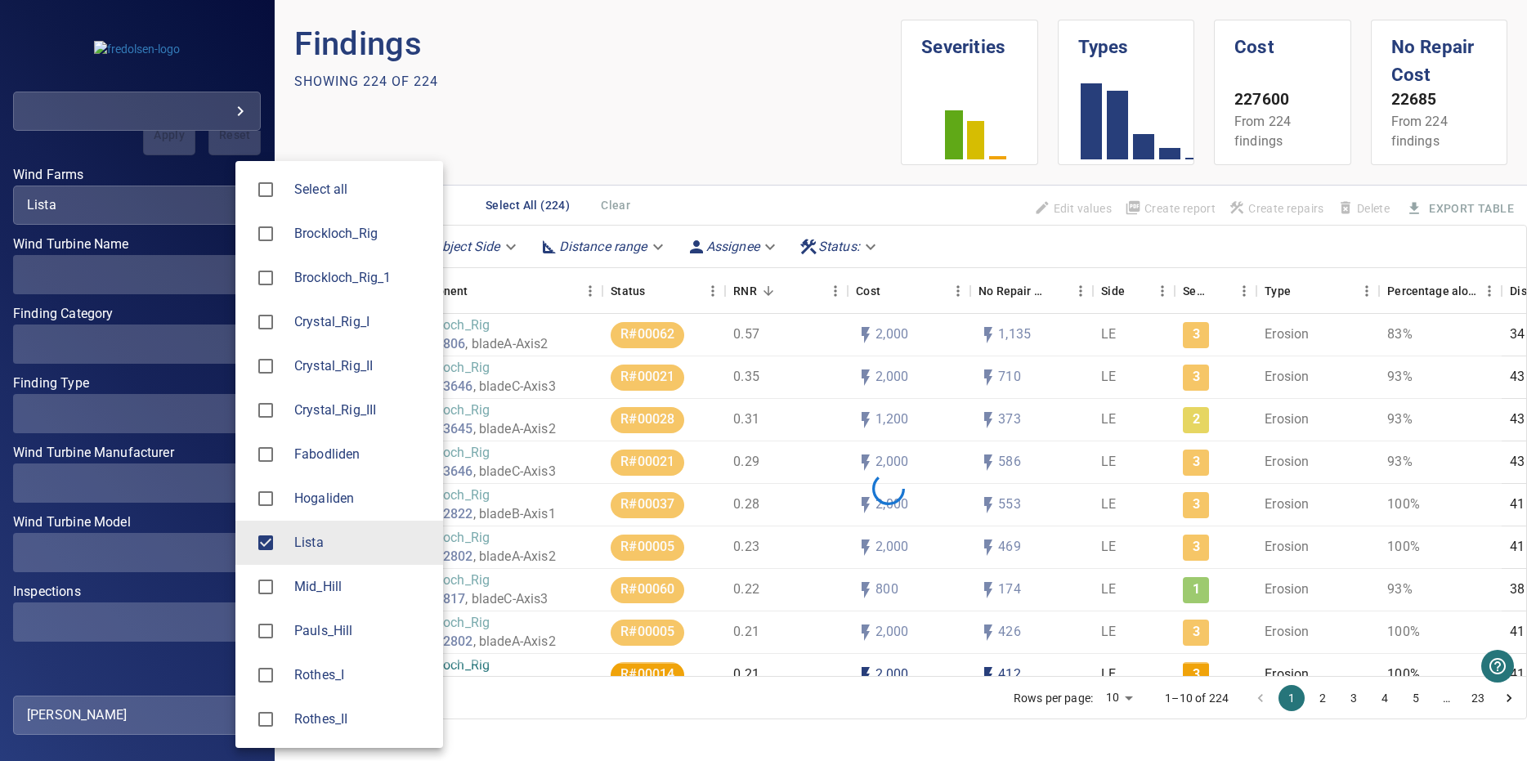
type input "*****"
click at [566, 129] on div at bounding box center [763, 380] width 1527 height 761
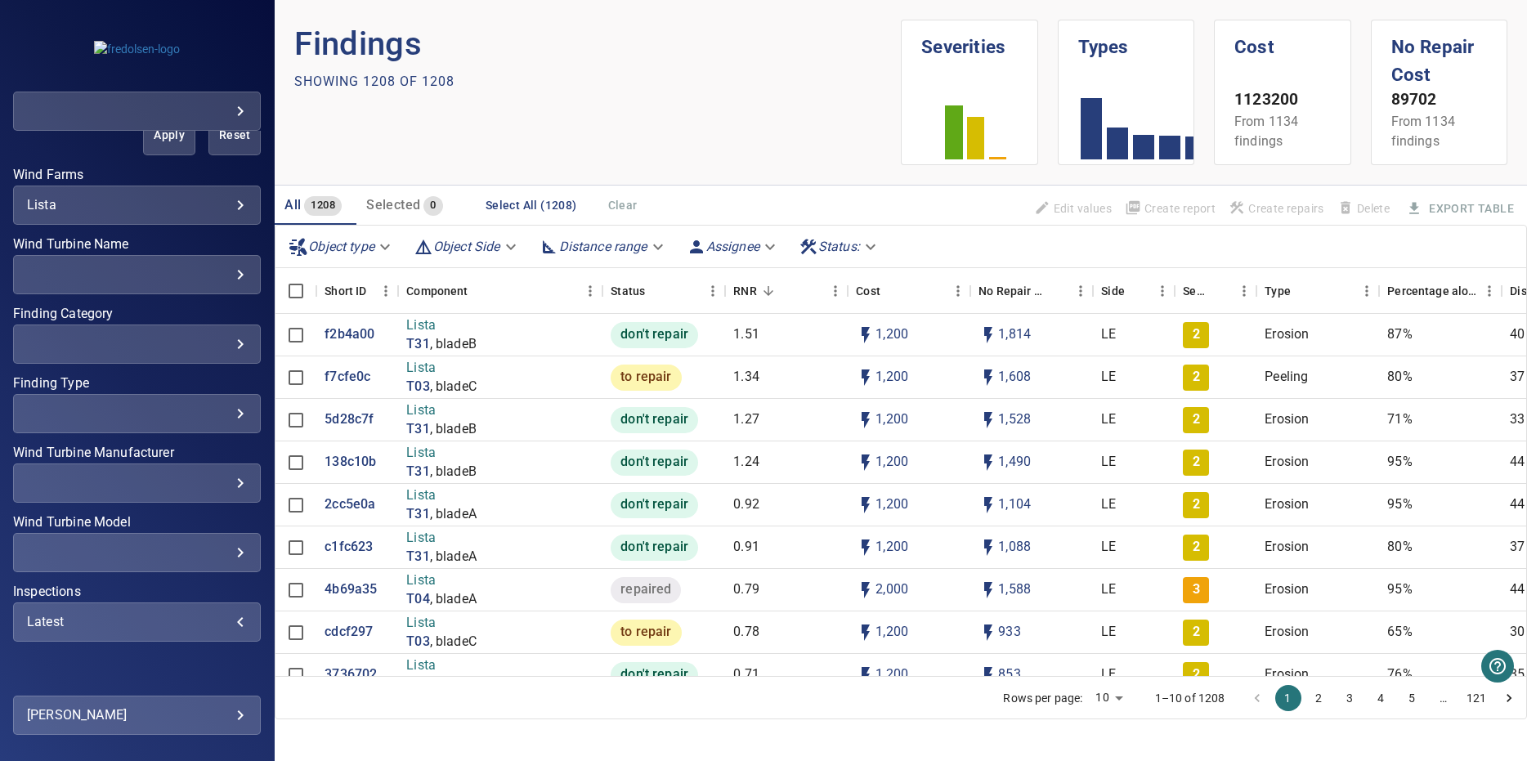
click at [194, 629] on div "Latest" at bounding box center [137, 622] width 220 height 16
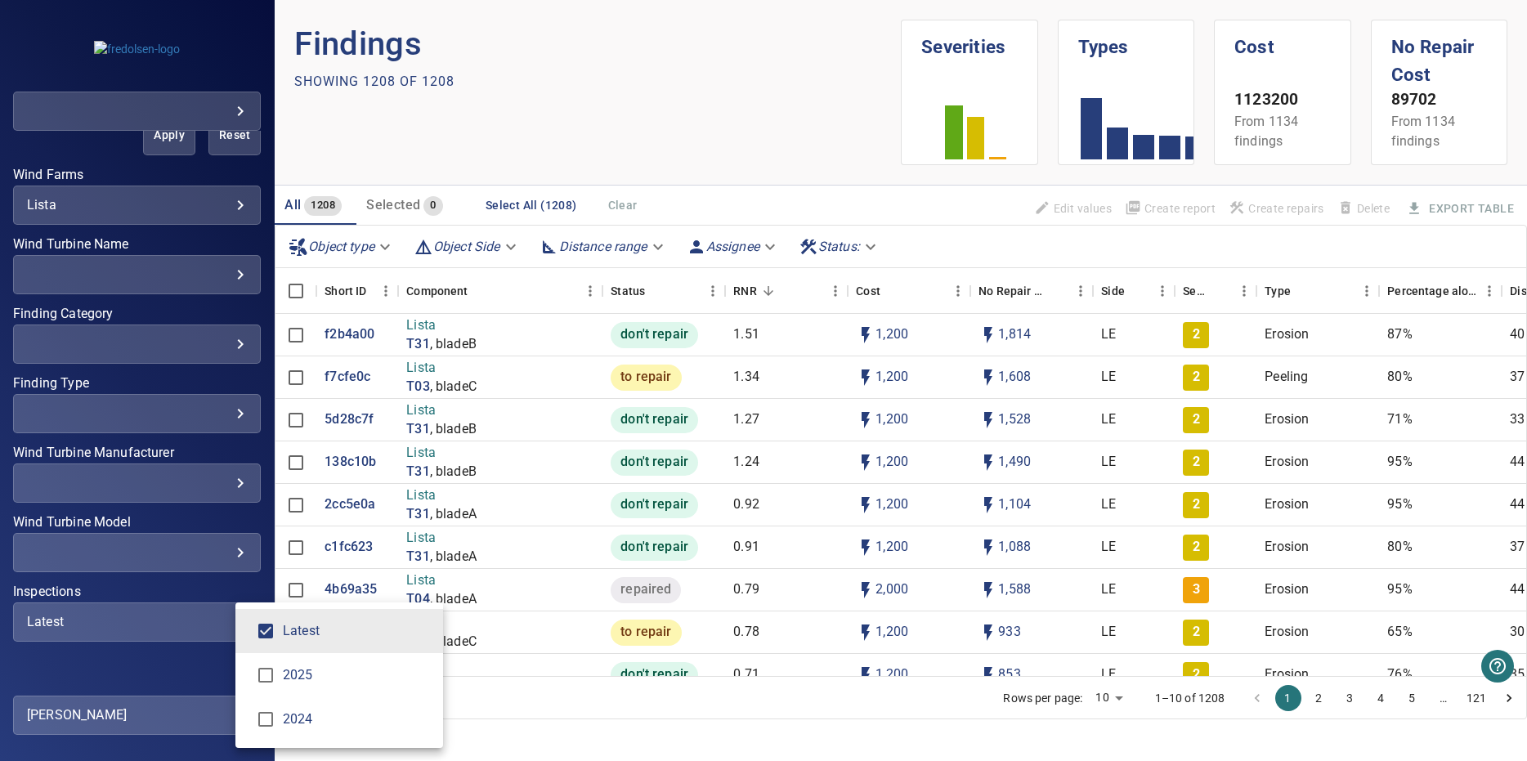
click at [402, 645] on li "Latest" at bounding box center [339, 631] width 208 height 44
click at [567, 756] on div "Inspections" at bounding box center [763, 380] width 1527 height 761
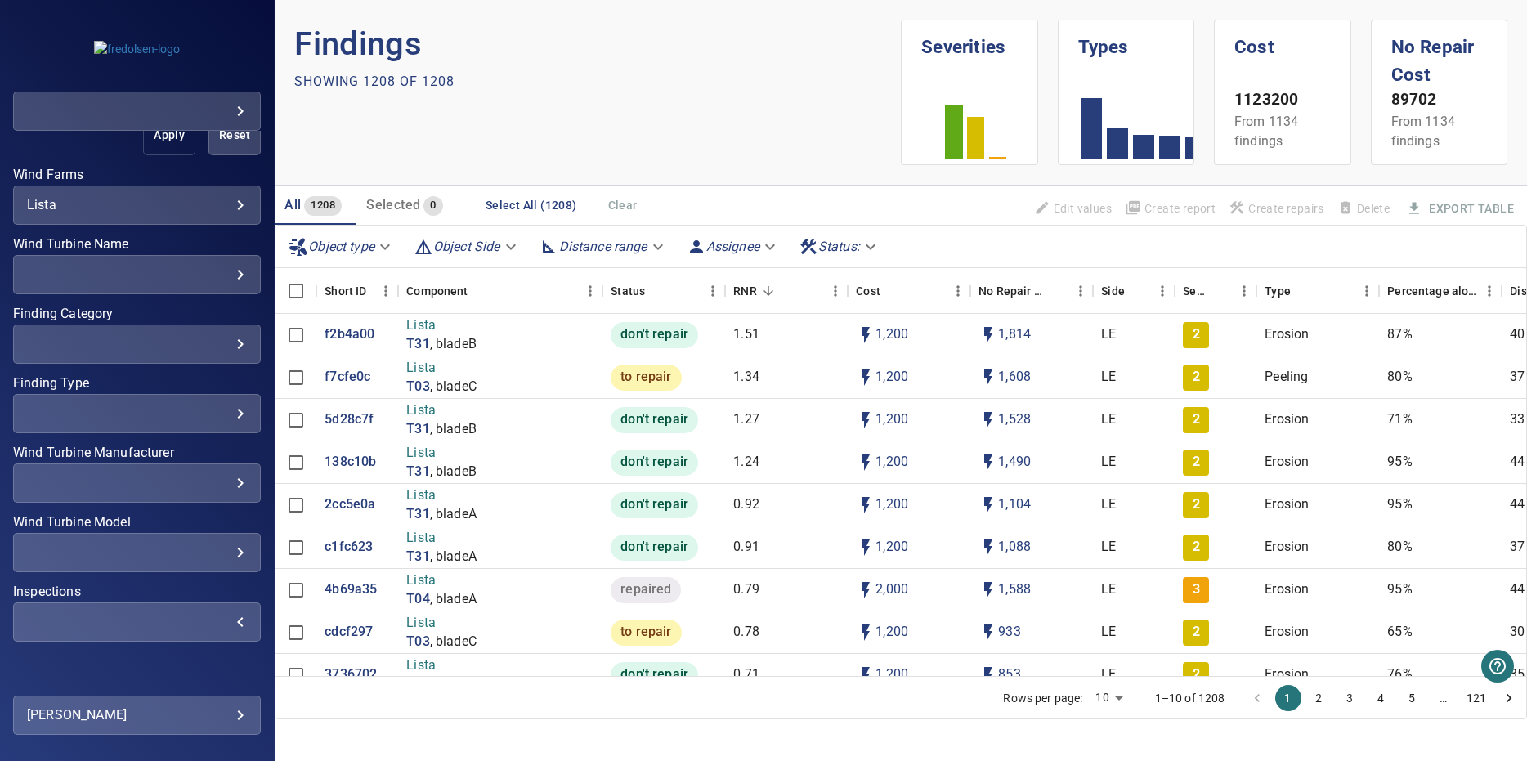
click at [178, 146] on button "Apply" at bounding box center [169, 135] width 52 height 39
